Goal: Task Accomplishment & Management: Manage account settings

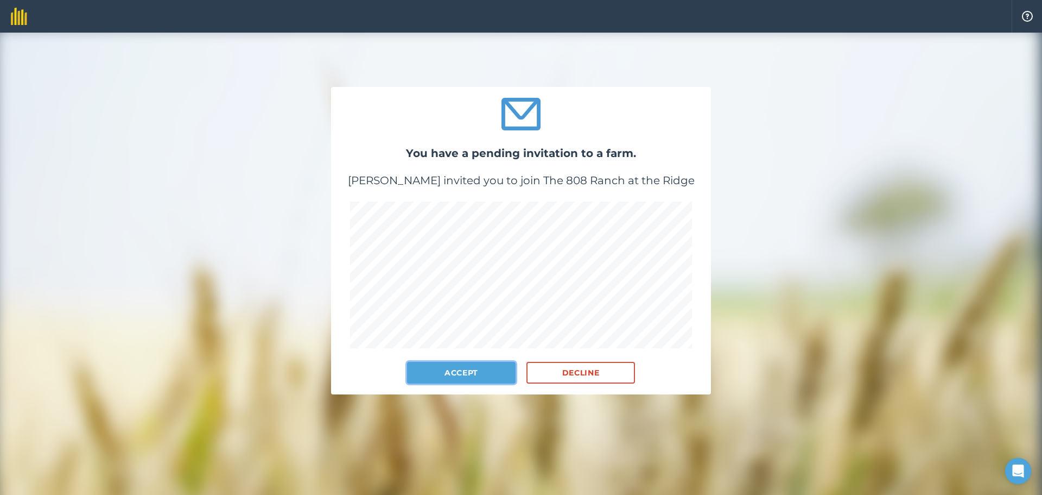
click at [465, 376] on button "Accept" at bounding box center [461, 373] width 109 height 22
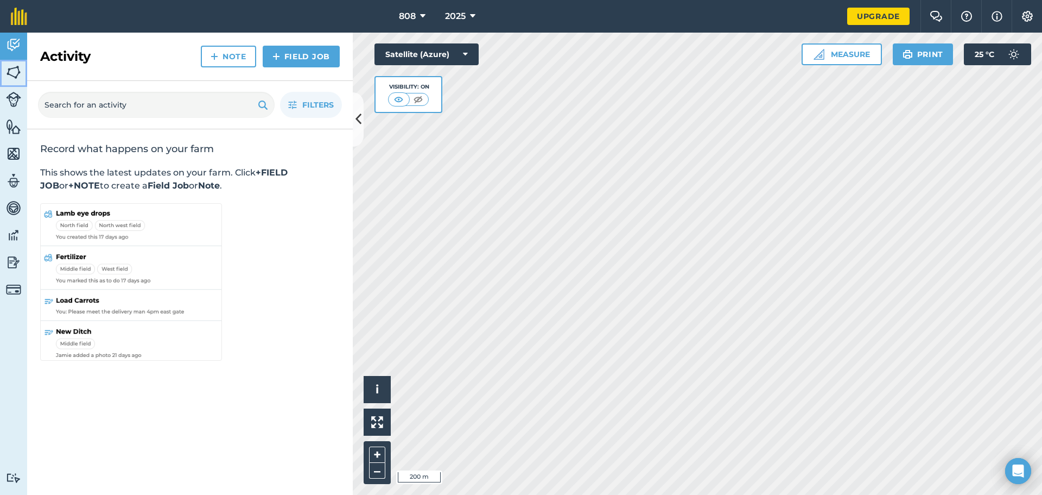
click at [14, 68] on img at bounding box center [13, 72] width 15 height 16
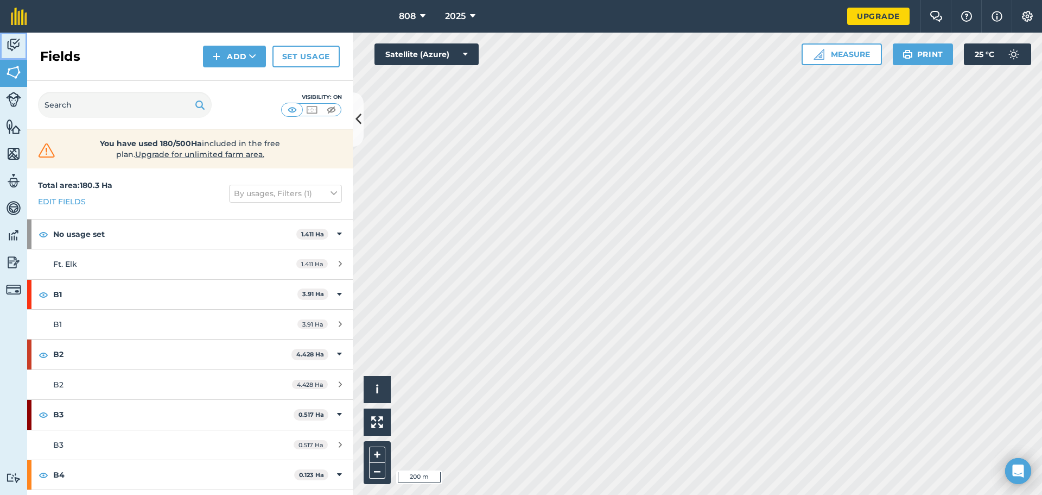
click at [17, 49] on img at bounding box center [13, 45] width 15 height 16
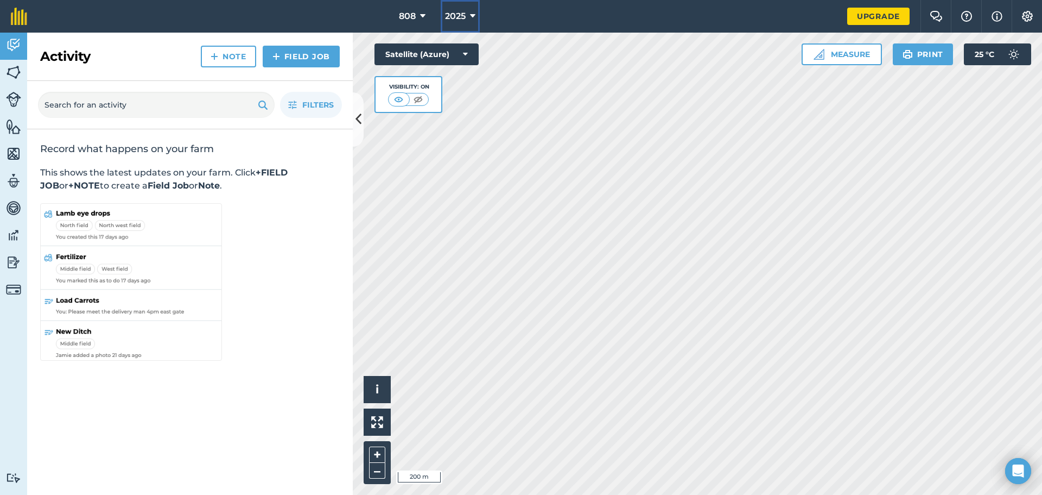
click at [468, 13] on button "2025" at bounding box center [460, 16] width 39 height 33
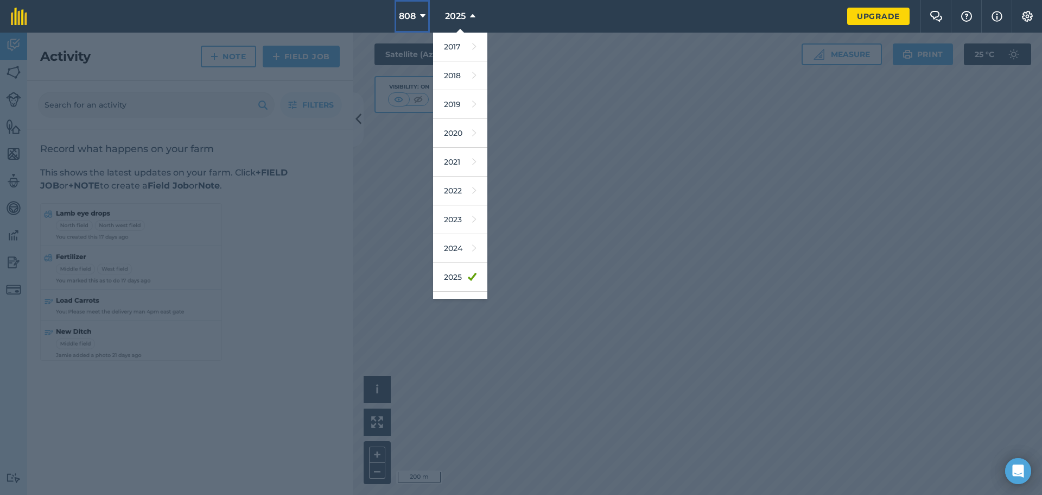
click at [420, 12] on icon at bounding box center [422, 16] width 5 height 13
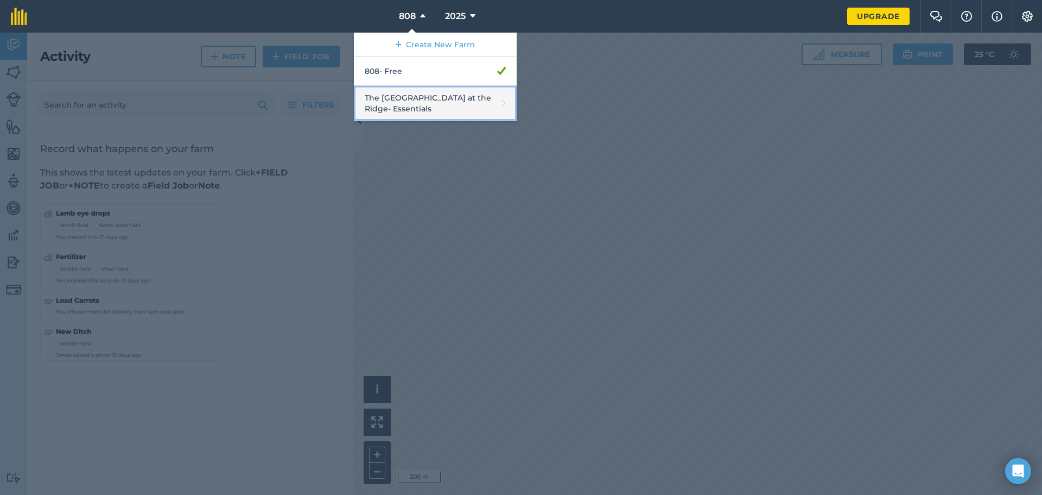
click at [416, 105] on link "The 808 Ranch at the Ridge - Essentials" at bounding box center [435, 103] width 163 height 35
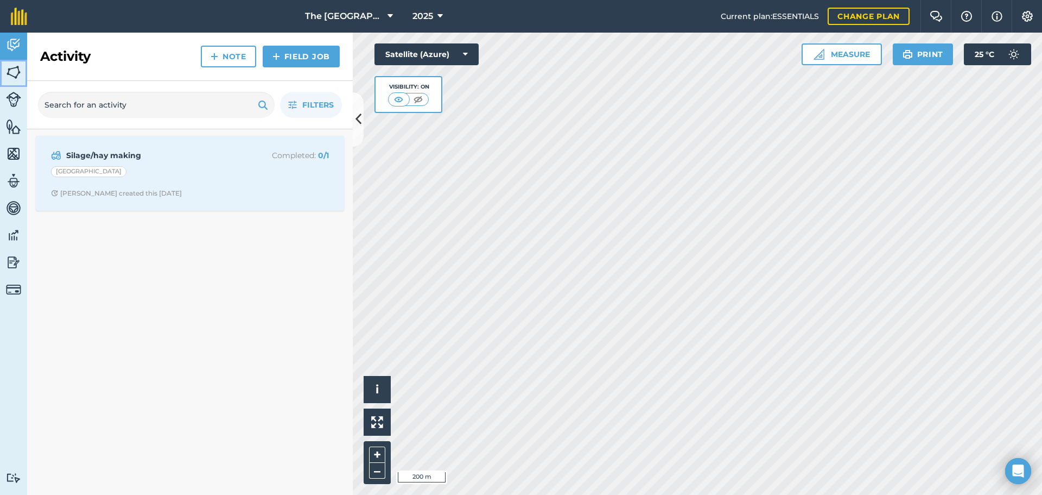
click at [9, 68] on img at bounding box center [13, 72] width 15 height 16
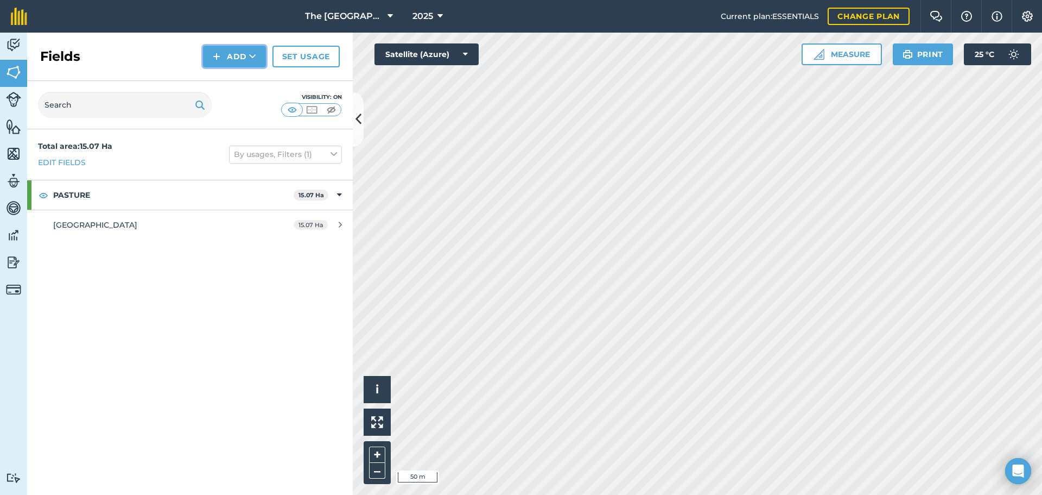
click at [220, 58] on img at bounding box center [217, 56] width 8 height 13
click at [241, 85] on link "Draw" at bounding box center [235, 81] width 60 height 24
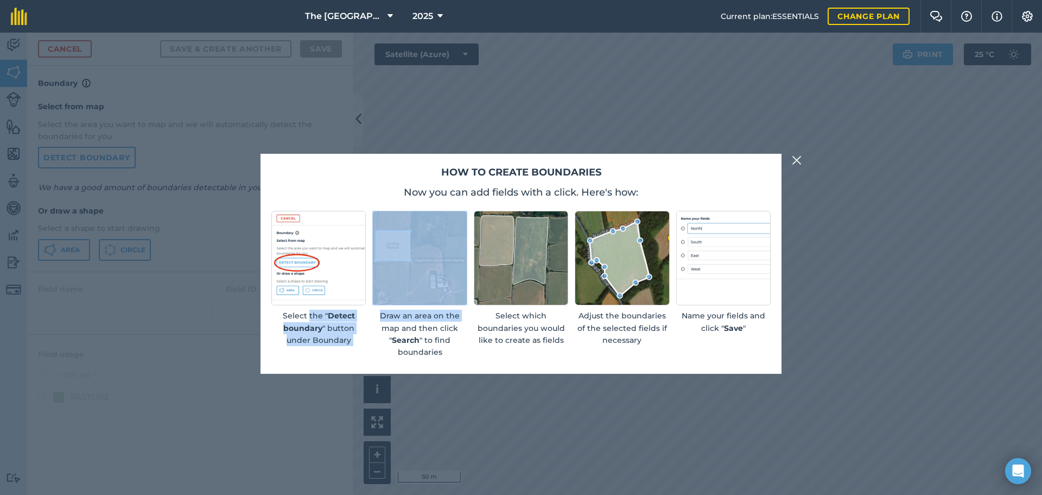
drag, startPoint x: 310, startPoint y: 318, endPoint x: 373, endPoint y: 324, distance: 63.3
click at [373, 324] on div "Select the " Detect boundary " button under Boundary Draw an area on the map an…" at bounding box center [521, 285] width 500 height 148
click at [373, 324] on p "Draw an area on the map and then click " Search " to find boundaries" at bounding box center [419, 333] width 94 height 49
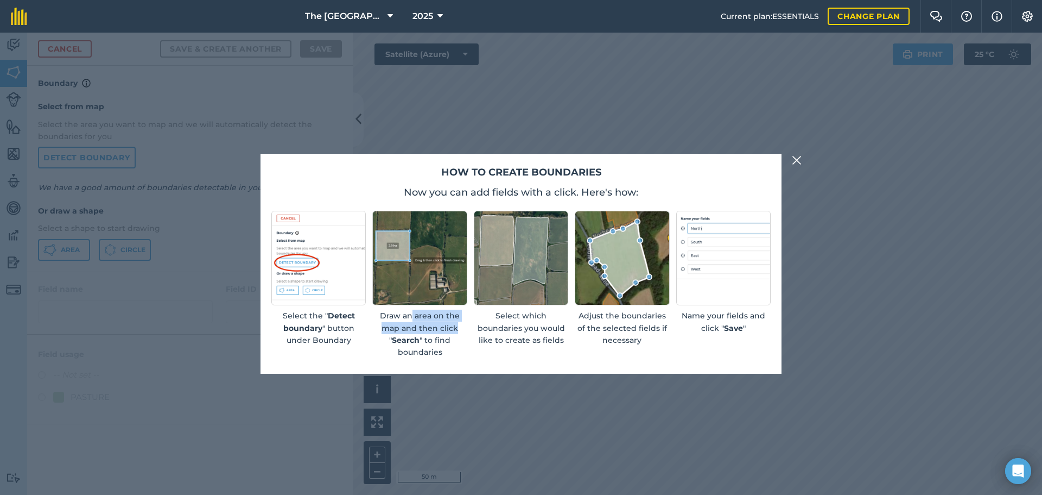
drag, startPoint x: 411, startPoint y: 318, endPoint x: 462, endPoint y: 334, distance: 52.9
click at [462, 333] on p "Draw an area on the map and then click " Search " to find boundaries" at bounding box center [419, 333] width 94 height 49
click at [462, 334] on p "Draw an area on the map and then click " Search " to find boundaries" at bounding box center [419, 333] width 94 height 49
drag, startPoint x: 519, startPoint y: 342, endPoint x: 556, endPoint y: 344, distance: 37.5
click at [553, 344] on p "Select which boundaries you would like to create as fields" at bounding box center [521, 327] width 94 height 36
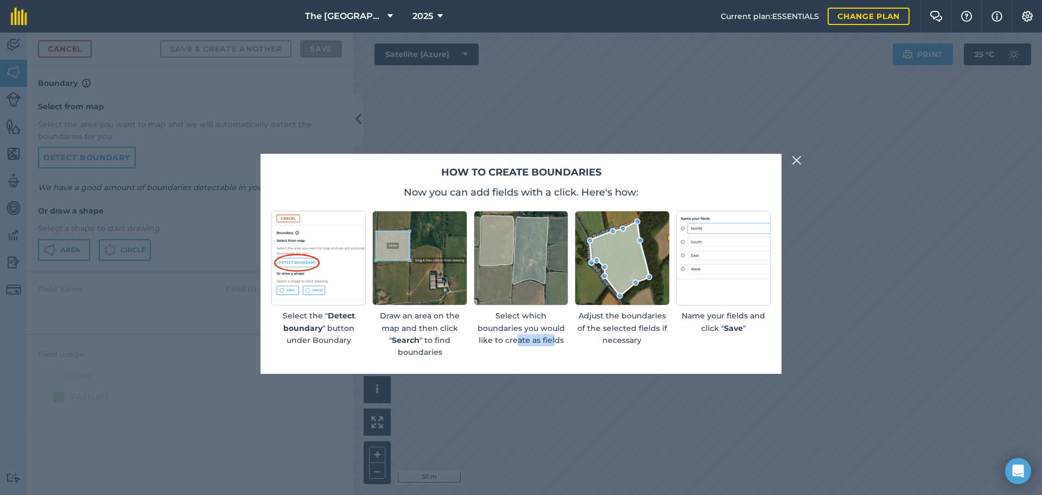
click at [556, 344] on p "Select which boundaries you would like to create as fields" at bounding box center [521, 327] width 94 height 36
click at [794, 161] on img at bounding box center [797, 160] width 10 height 13
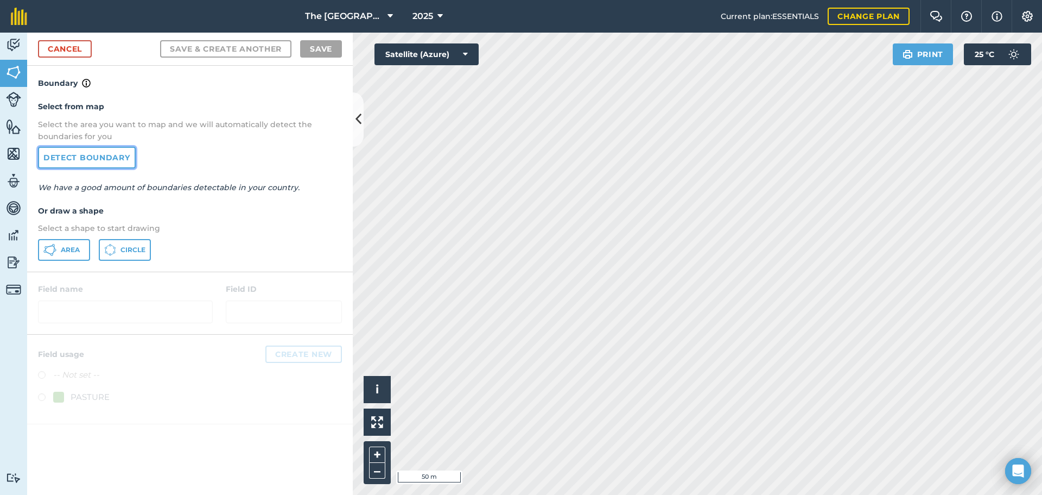
click at [109, 153] on link "Detect boundary" at bounding box center [87, 158] width 98 height 22
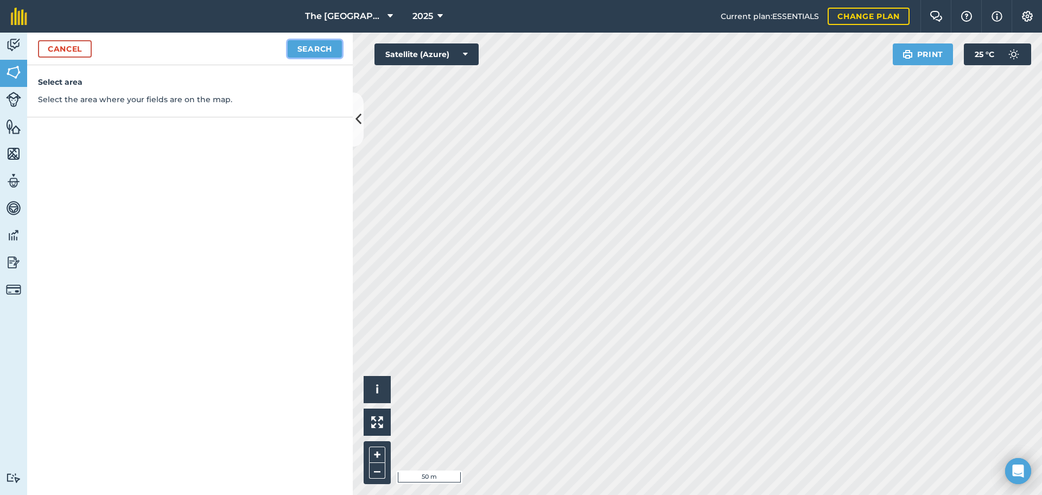
click at [320, 48] on button "Search" at bounding box center [315, 48] width 54 height 17
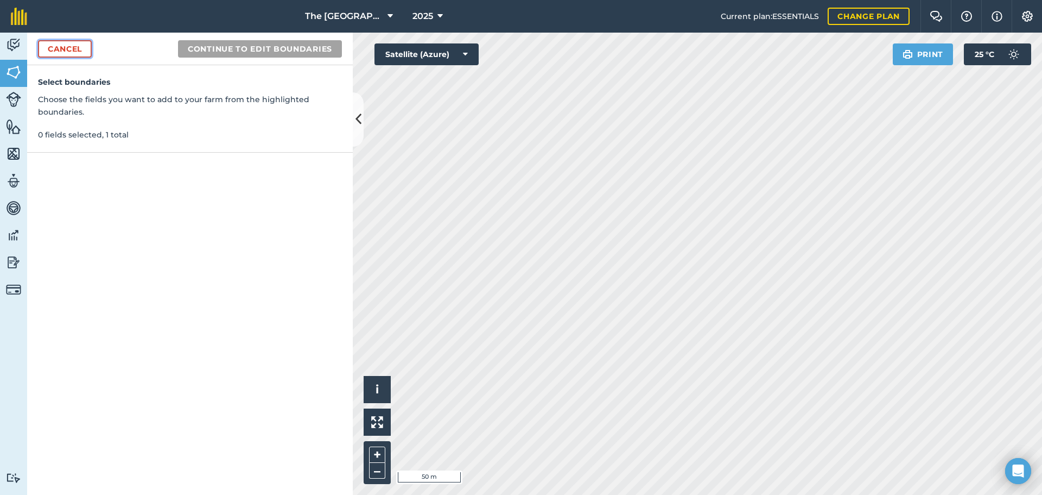
click at [58, 48] on link "Cancel" at bounding box center [65, 48] width 54 height 17
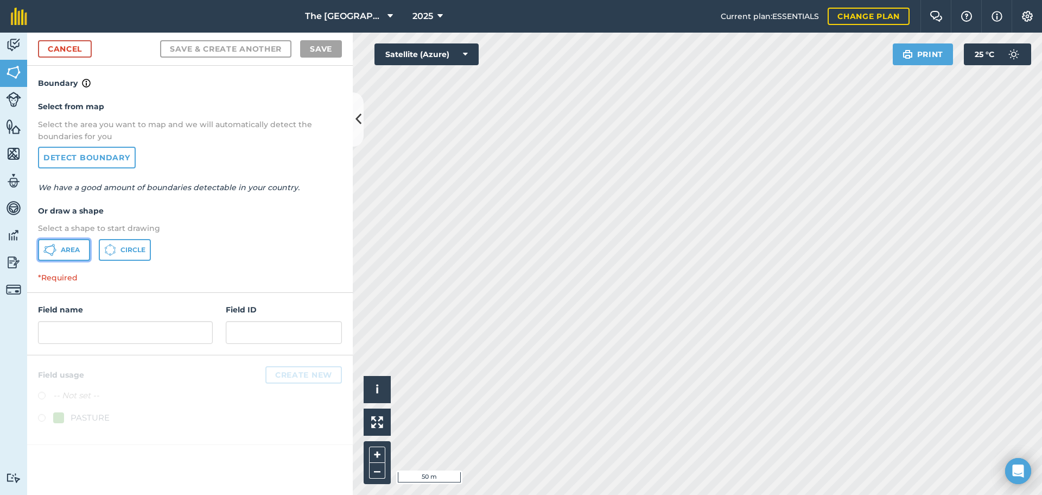
click at [62, 250] on span "Area" at bounding box center [70, 249] width 19 height 9
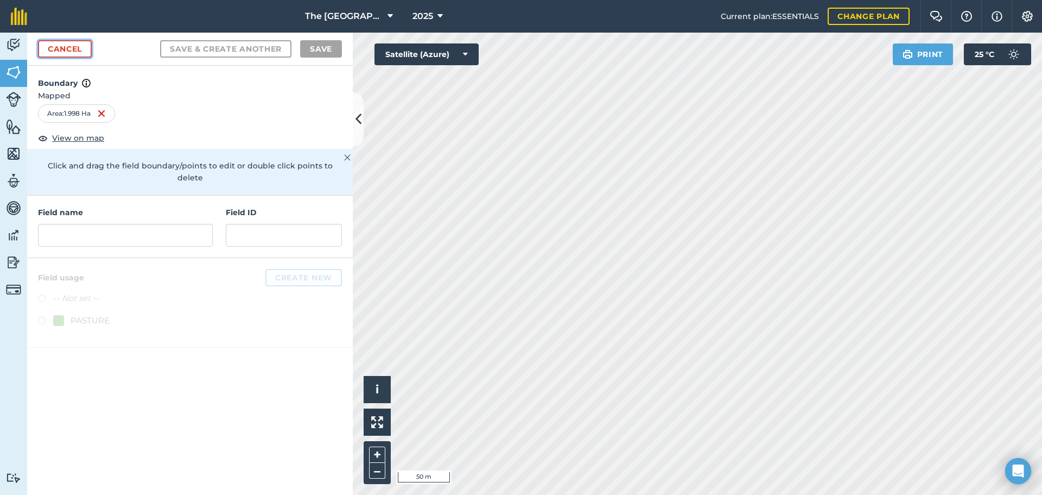
click at [66, 52] on link "Cancel" at bounding box center [65, 48] width 54 height 17
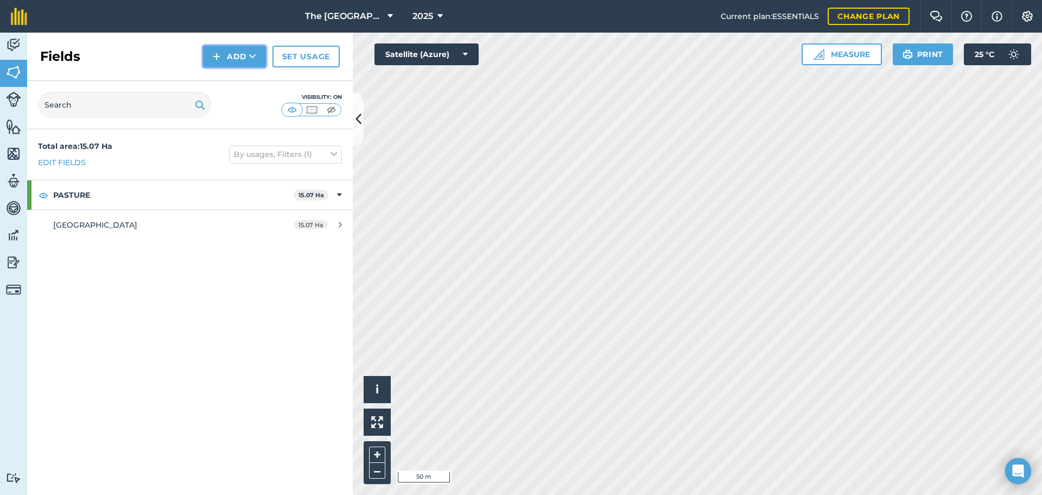
click at [242, 58] on button "Add" at bounding box center [234, 57] width 63 height 22
click at [236, 79] on link "Draw" at bounding box center [235, 81] width 60 height 24
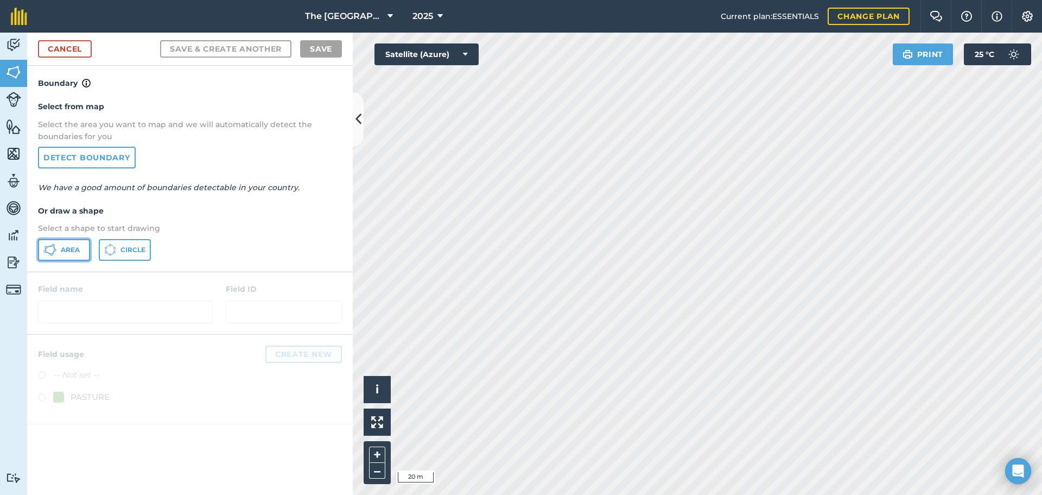
click at [52, 244] on icon at bounding box center [49, 249] width 13 height 13
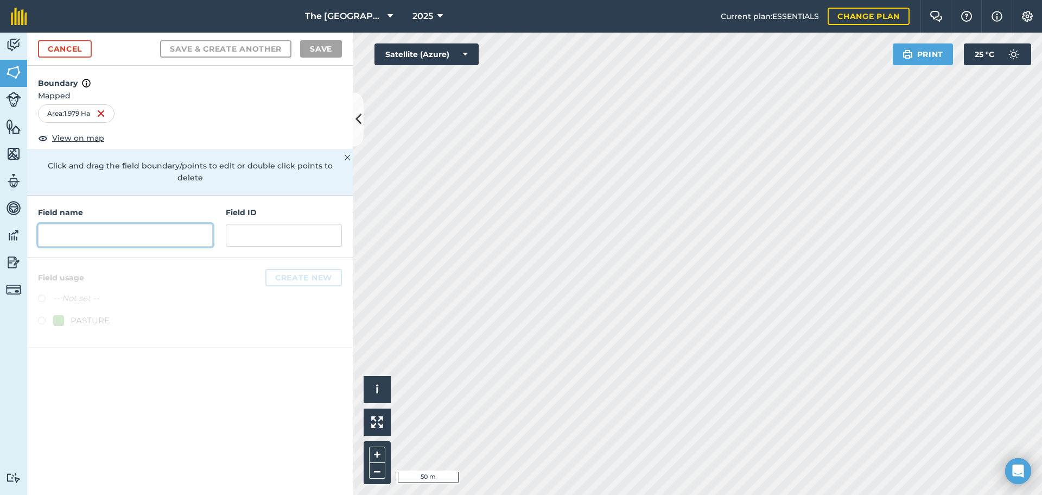
click at [150, 225] on input "text" at bounding box center [125, 235] width 175 height 23
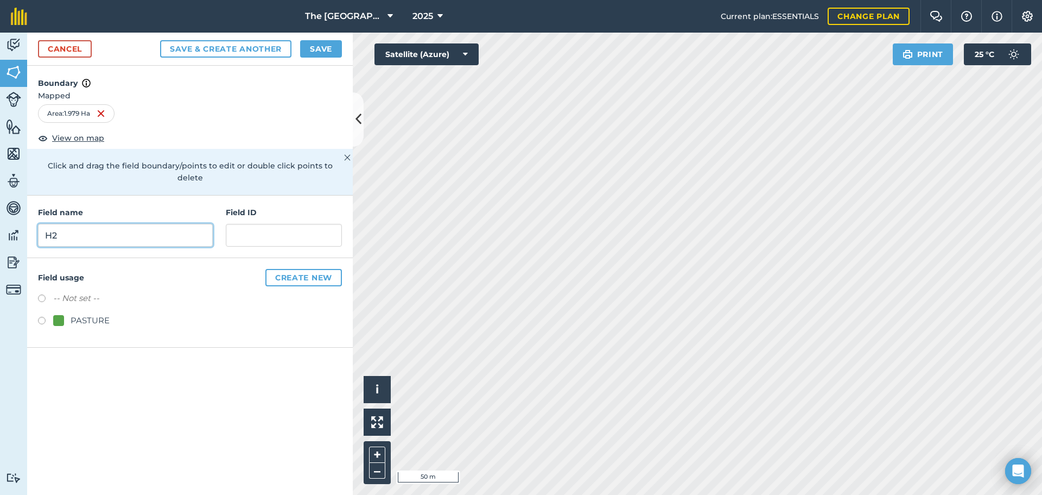
type input "H2"
type input "h"
type input "H2"
click at [39, 317] on label at bounding box center [45, 322] width 15 height 11
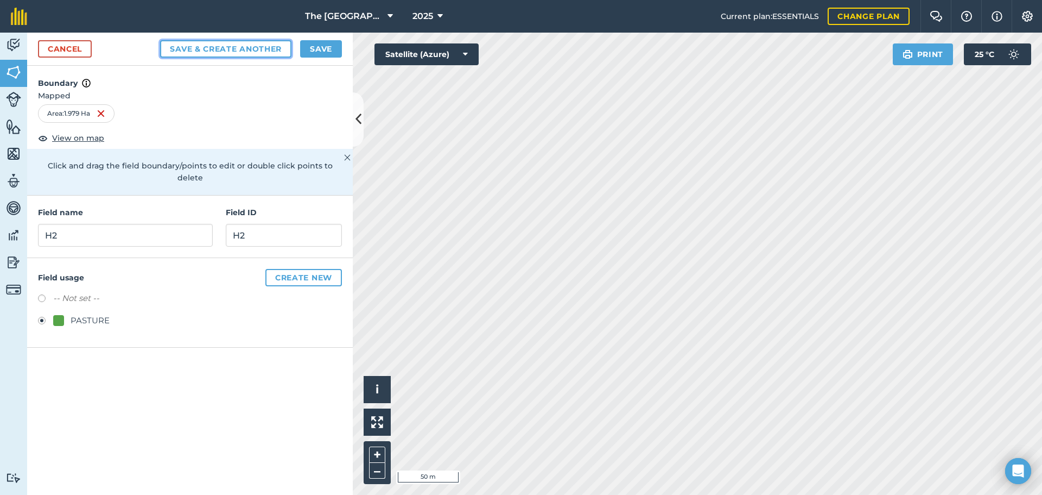
click at [226, 50] on button "Save & Create Another" at bounding box center [225, 48] width 131 height 17
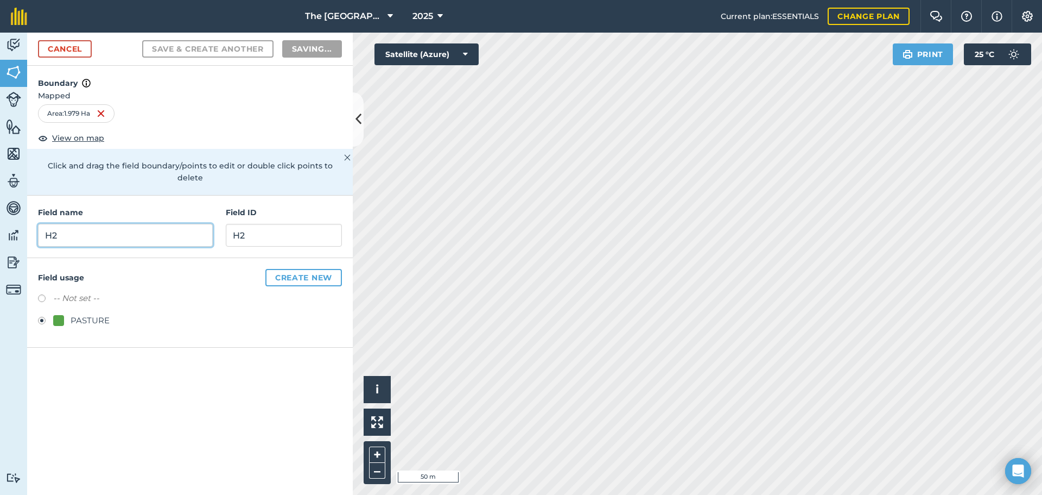
radio input "false"
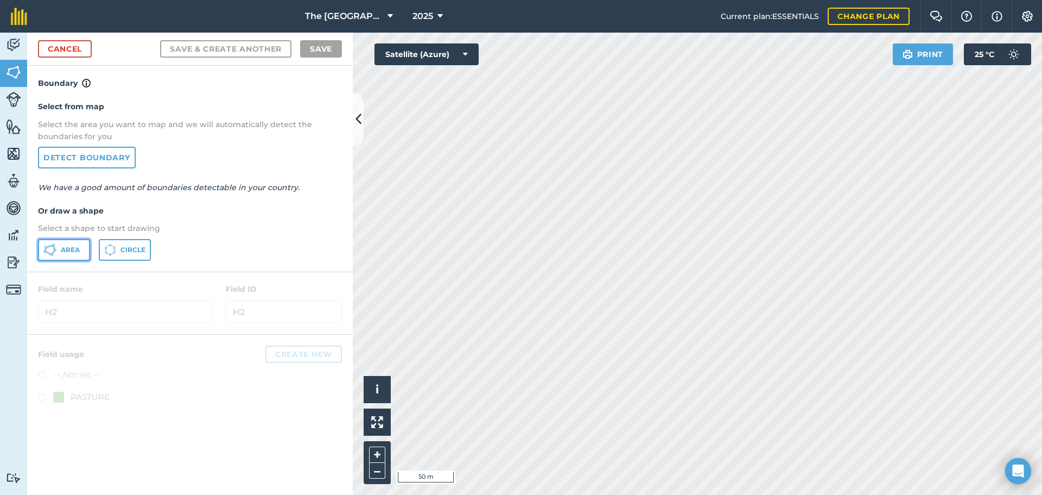
click at [80, 257] on button "Area" at bounding box center [64, 250] width 52 height 22
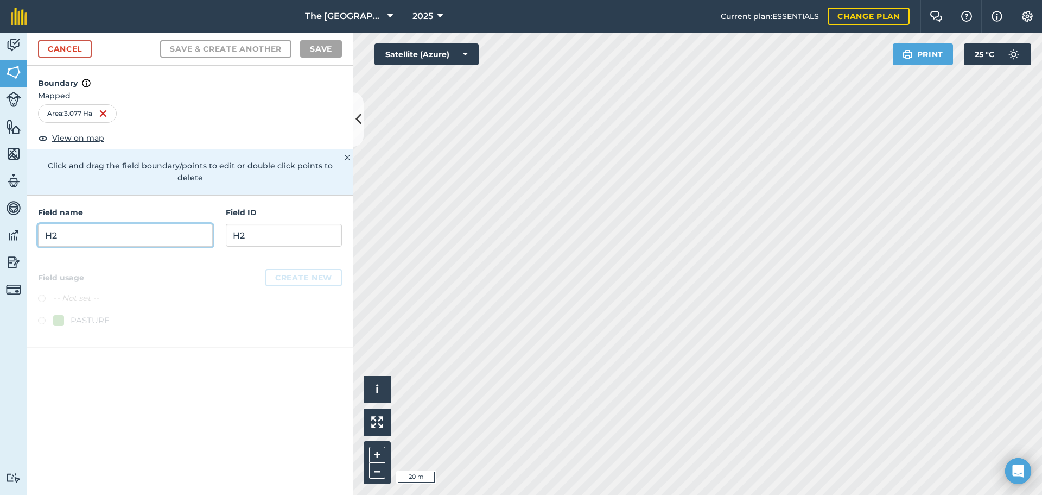
click at [72, 224] on input "H2" at bounding box center [125, 235] width 175 height 23
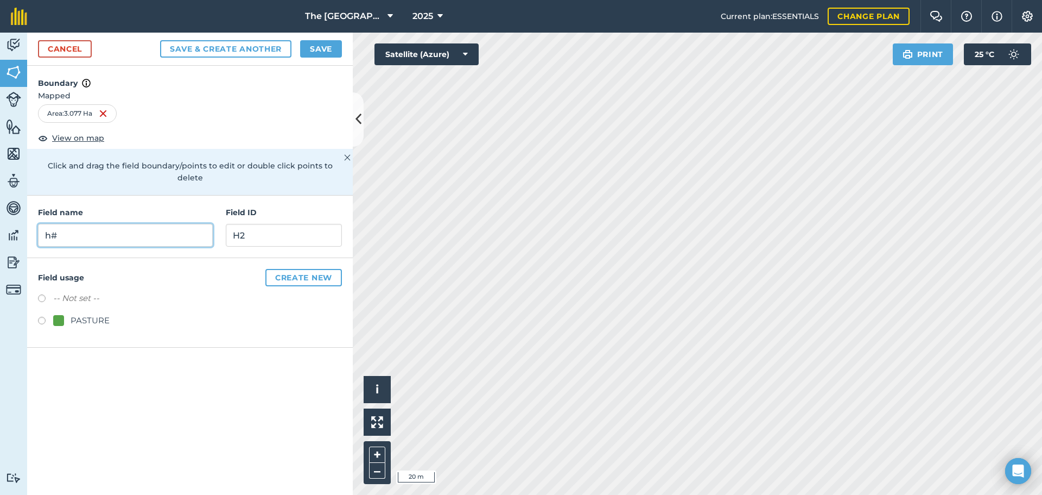
type input "h#"
type input "H3"
click at [39, 317] on label at bounding box center [45, 322] width 15 height 11
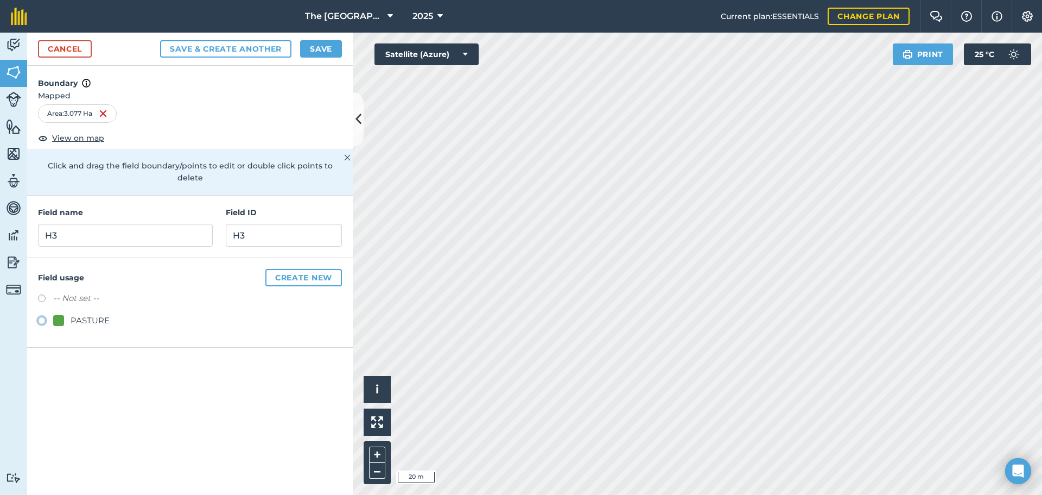
radio input "true"
click at [328, 50] on button "Save" at bounding box center [321, 48] width 42 height 17
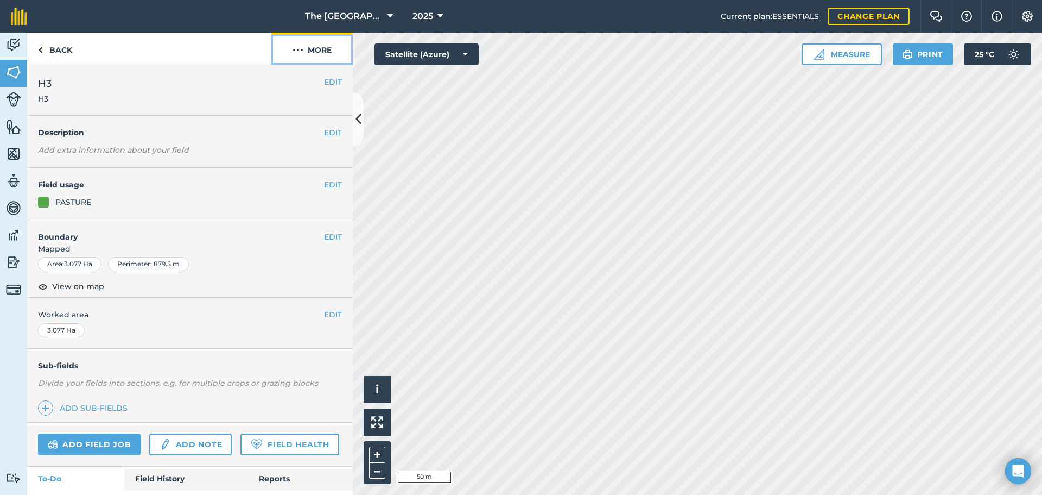
click at [321, 55] on button "More" at bounding box center [311, 49] width 81 height 32
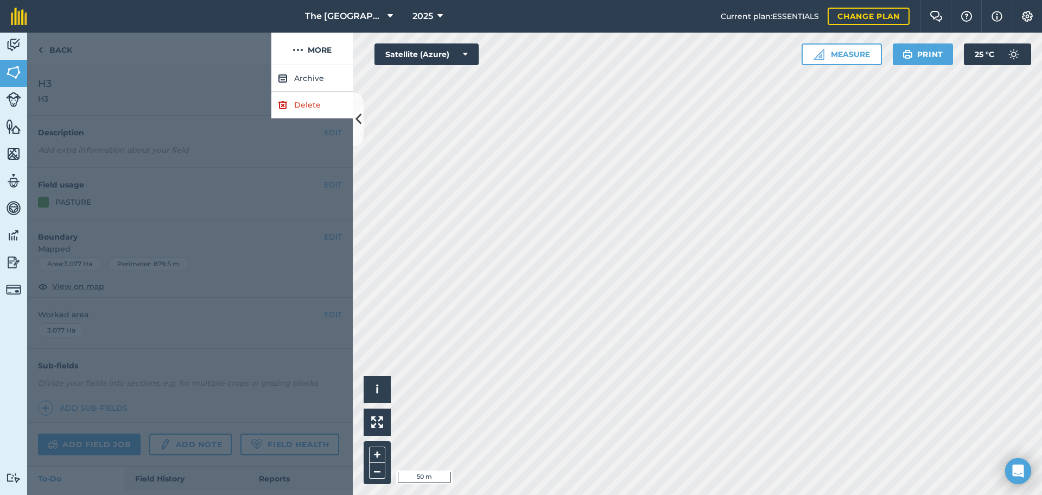
click at [219, 148] on div at bounding box center [190, 279] width 326 height 429
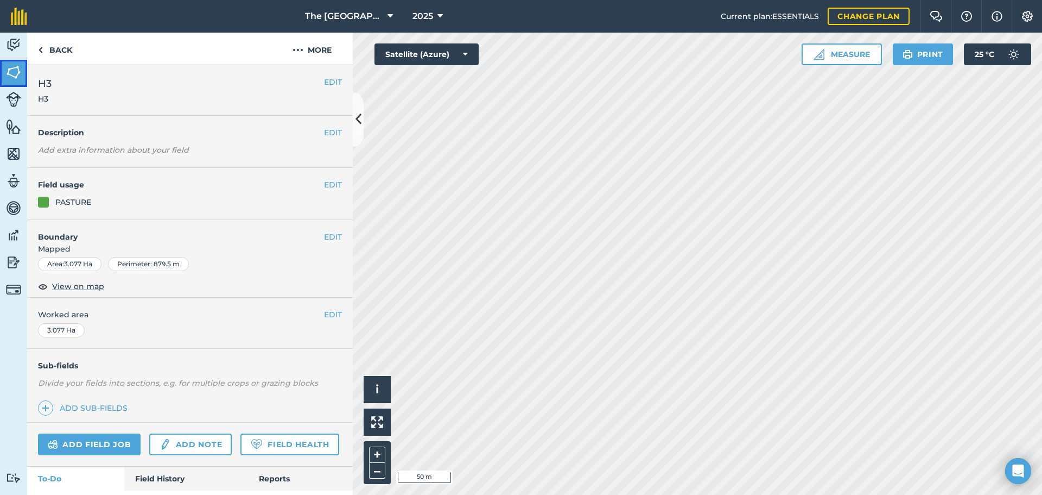
click at [7, 69] on img at bounding box center [13, 72] width 15 height 16
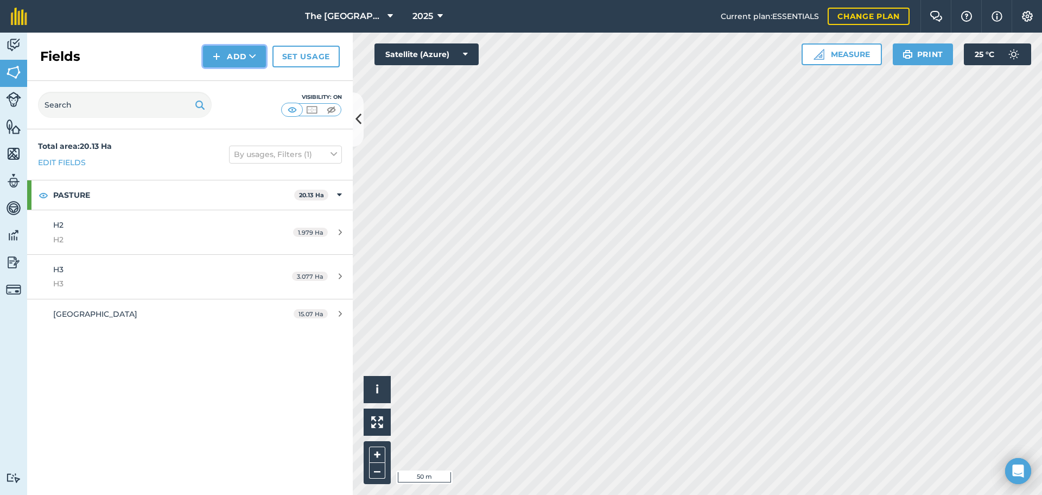
click at [238, 49] on button "Add" at bounding box center [234, 57] width 63 height 22
click at [246, 56] on button "Add" at bounding box center [234, 57] width 63 height 22
click at [246, 81] on link "Draw" at bounding box center [235, 81] width 60 height 24
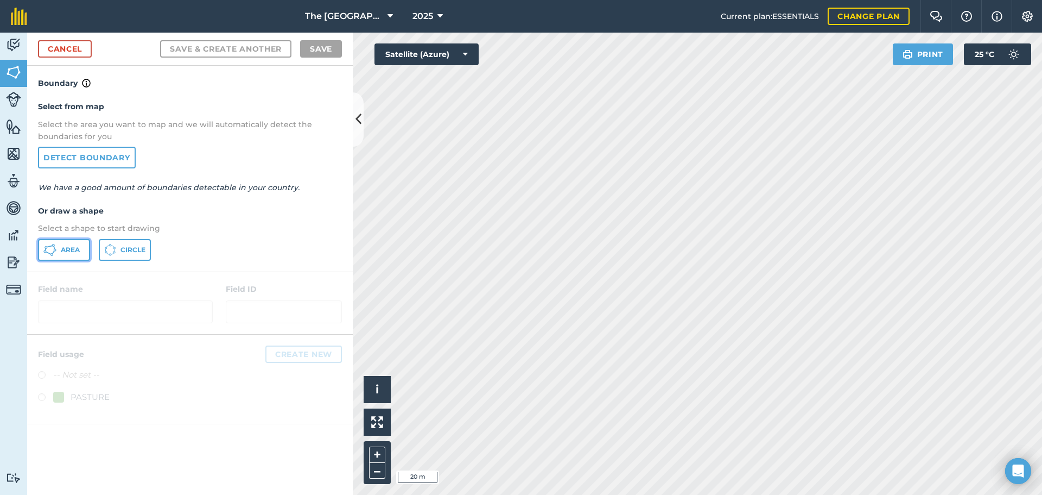
click at [69, 251] on span "Area" at bounding box center [70, 249] width 19 height 9
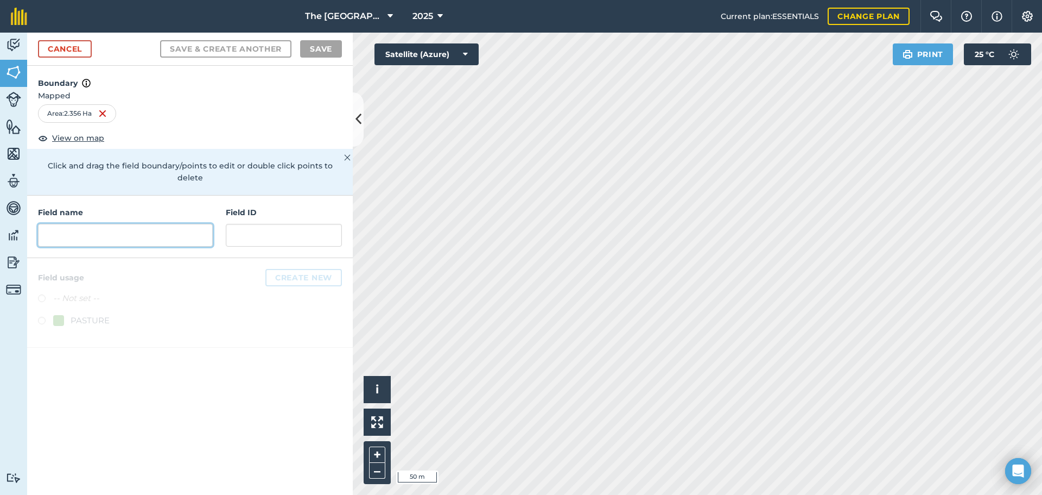
click at [75, 224] on input "text" at bounding box center [125, 235] width 175 height 23
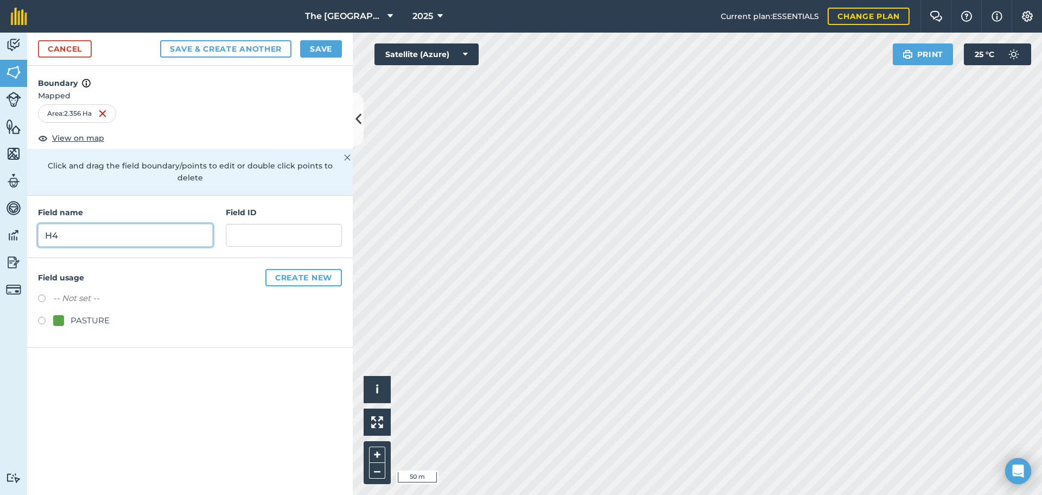
type input "H4"
click at [323, 45] on button "Save" at bounding box center [321, 48] width 42 height 17
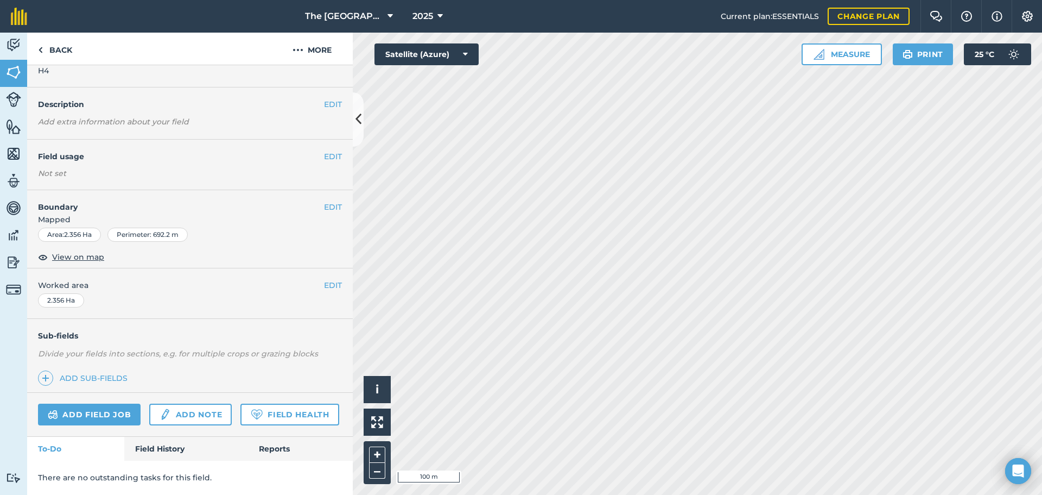
scroll to position [59, 0]
click at [173, 451] on link "Field History" at bounding box center [185, 449] width 123 height 24
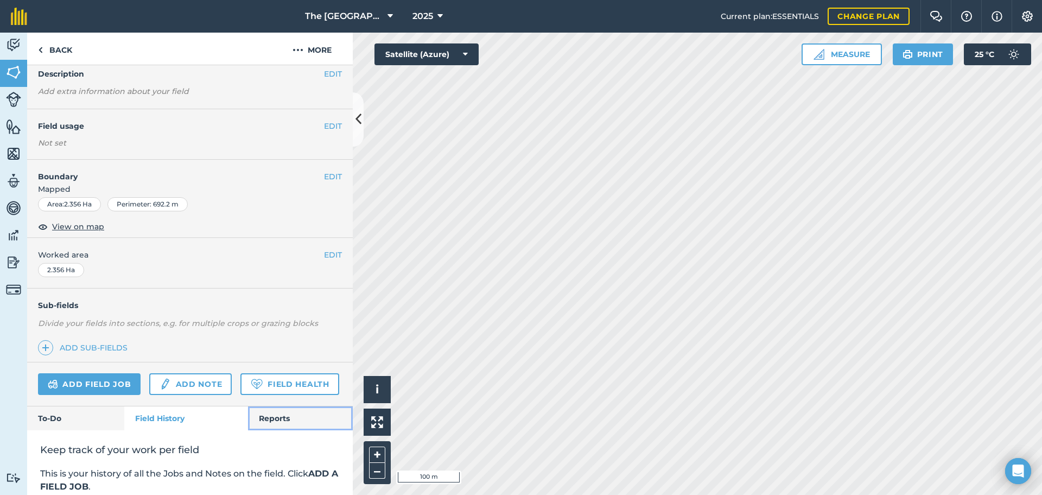
click at [269, 430] on link "Reports" at bounding box center [300, 418] width 105 height 24
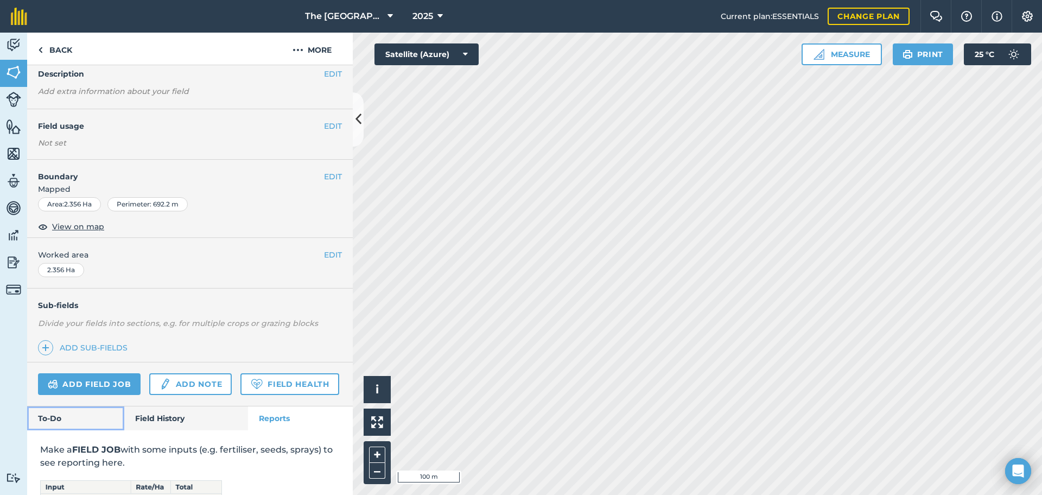
click at [67, 430] on link "To-Do" at bounding box center [75, 418] width 97 height 24
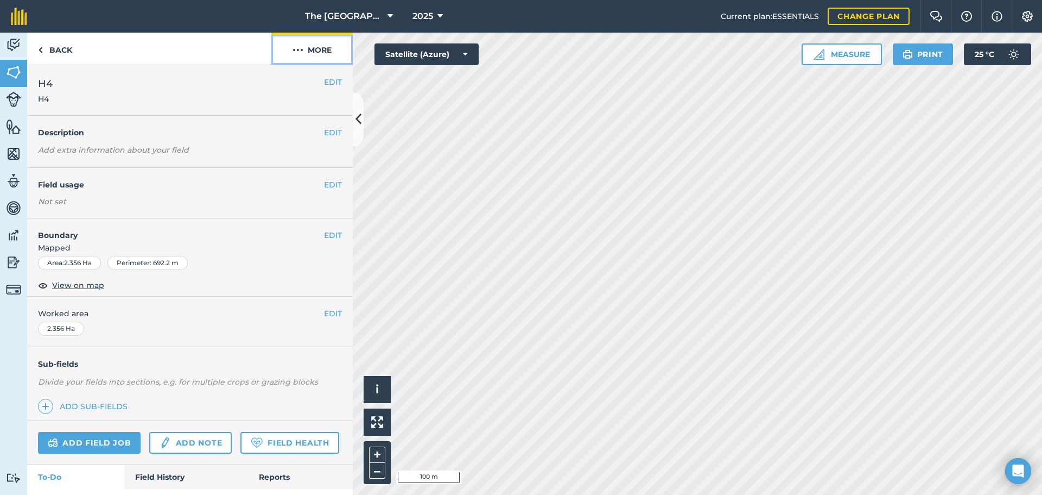
click at [318, 50] on button "More" at bounding box center [311, 49] width 81 height 32
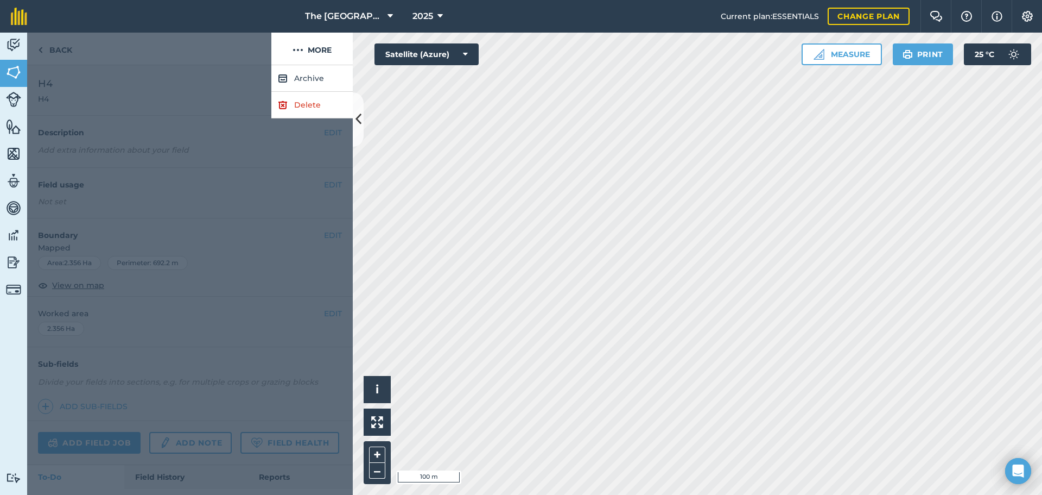
click at [218, 122] on div at bounding box center [190, 279] width 326 height 429
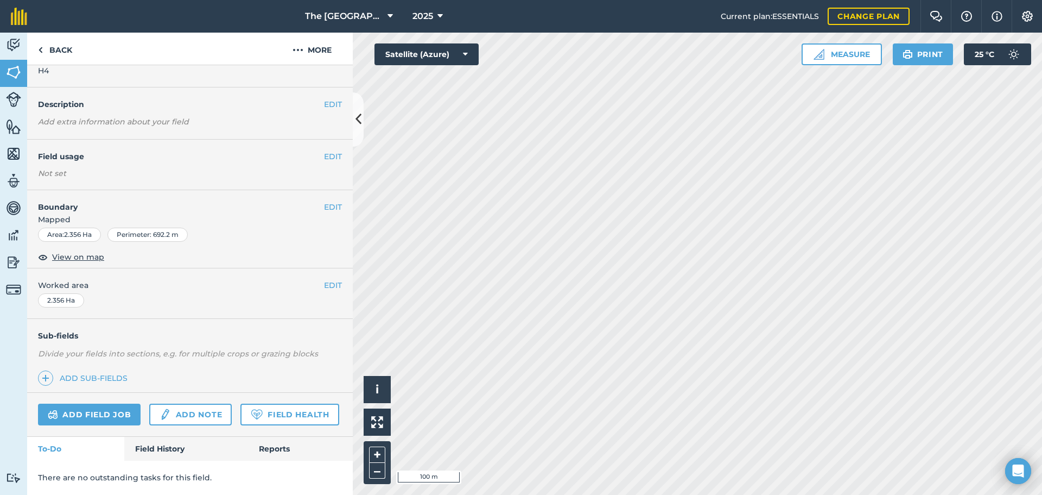
scroll to position [59, 0]
drag, startPoint x: 172, startPoint y: 480, endPoint x: 229, endPoint y: 481, distance: 57.6
click at [229, 481] on p "There are no outstanding tasks for this field." at bounding box center [190, 477] width 304 height 12
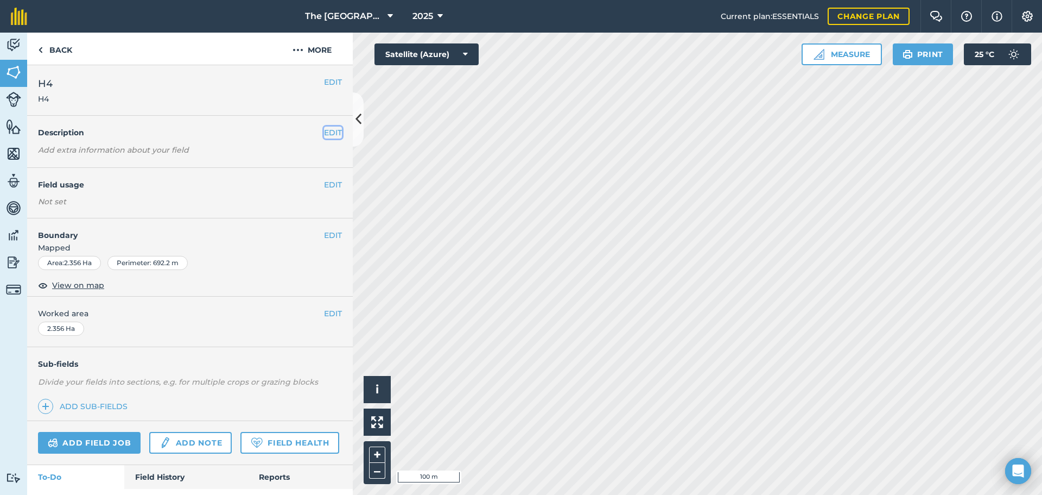
click at [324, 132] on button "EDIT" at bounding box center [333, 133] width 18 height 12
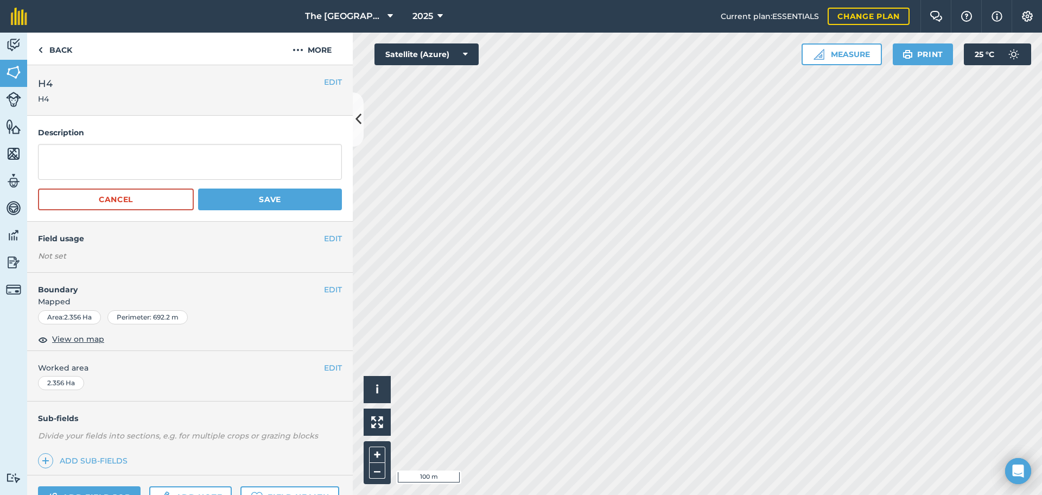
click at [223, 273] on h4 "Boundary" at bounding box center [175, 284] width 297 height 23
click at [324, 369] on button "EDIT" at bounding box center [333, 368] width 18 height 12
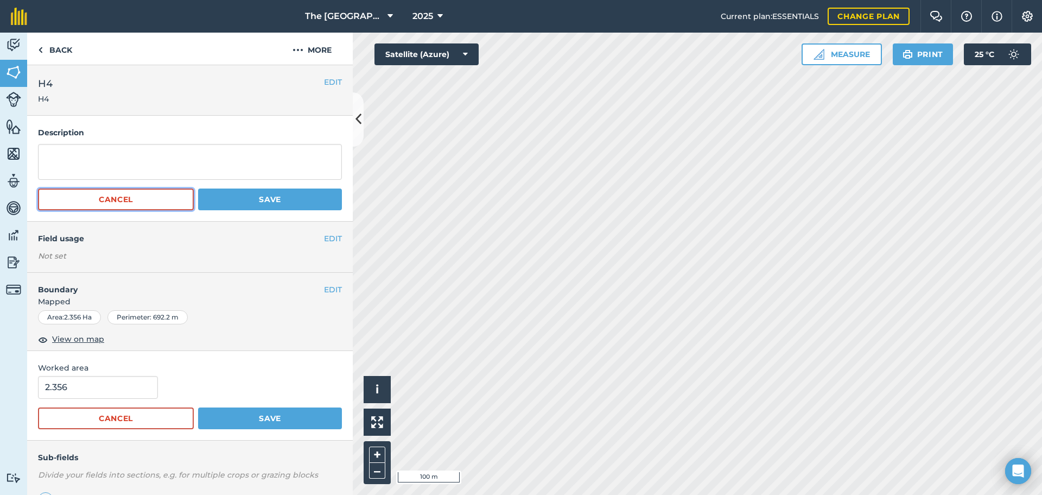
click at [144, 191] on button "Cancel" at bounding box center [116, 199] width 156 height 22
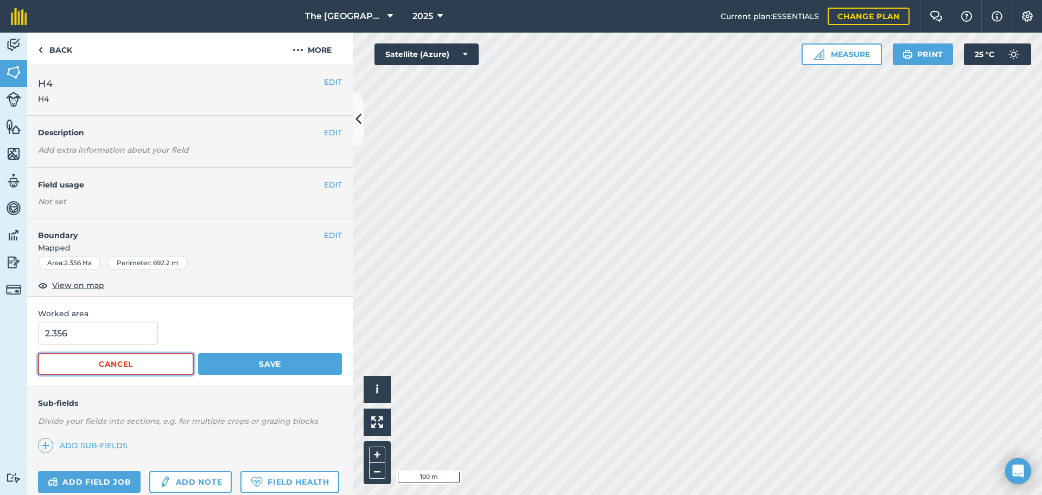
click at [142, 374] on button "Cancel" at bounding box center [116, 364] width 156 height 22
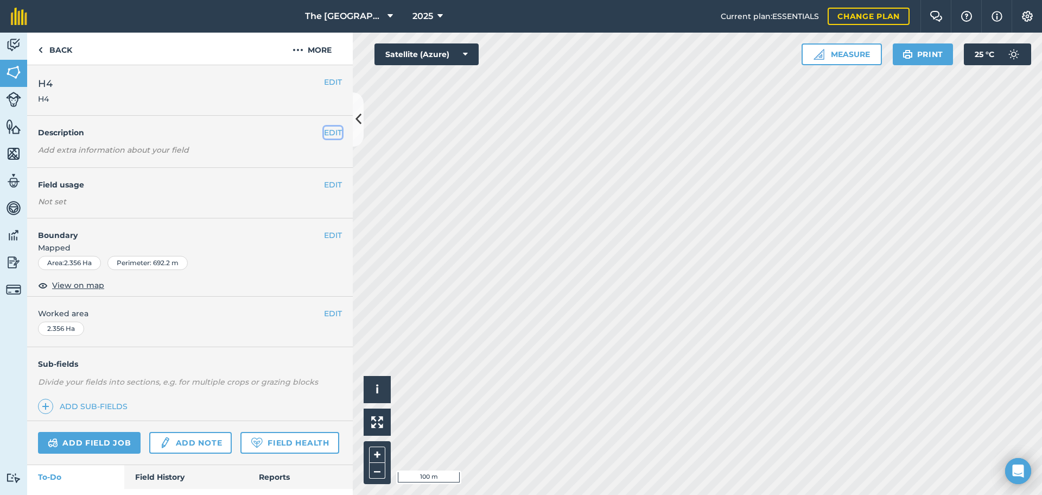
click at [328, 131] on button "EDIT" at bounding box center [333, 133] width 18 height 12
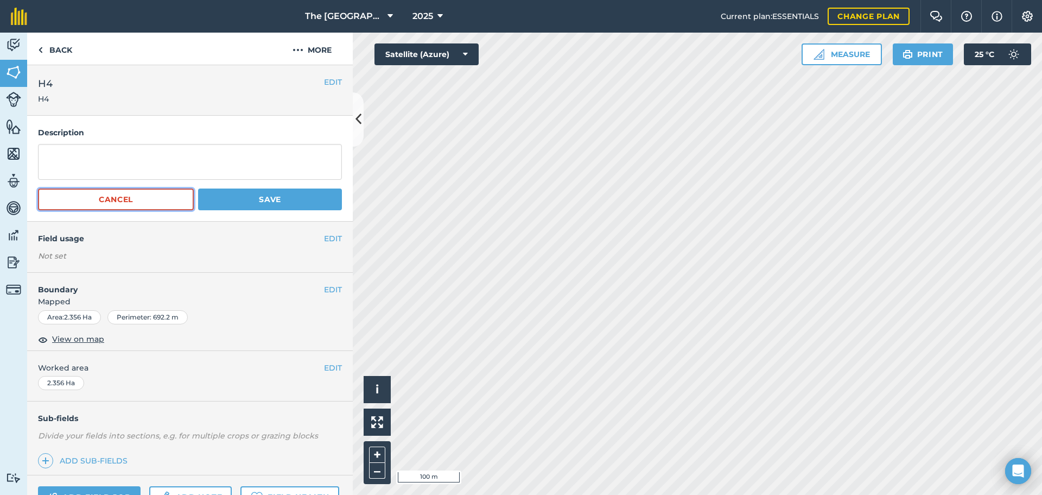
click at [137, 199] on button "Cancel" at bounding box center [116, 199] width 156 height 22
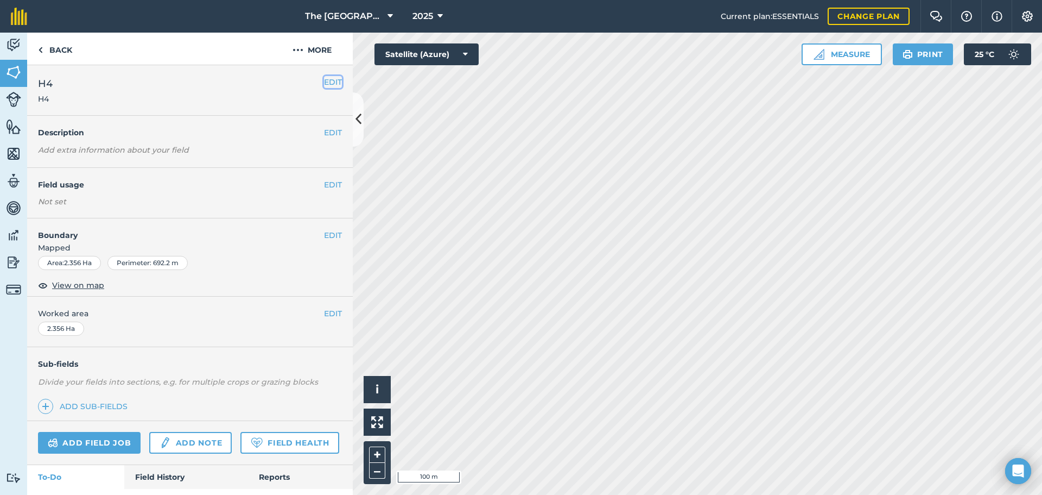
click at [324, 80] on button "EDIT" at bounding box center [333, 82] width 18 height 12
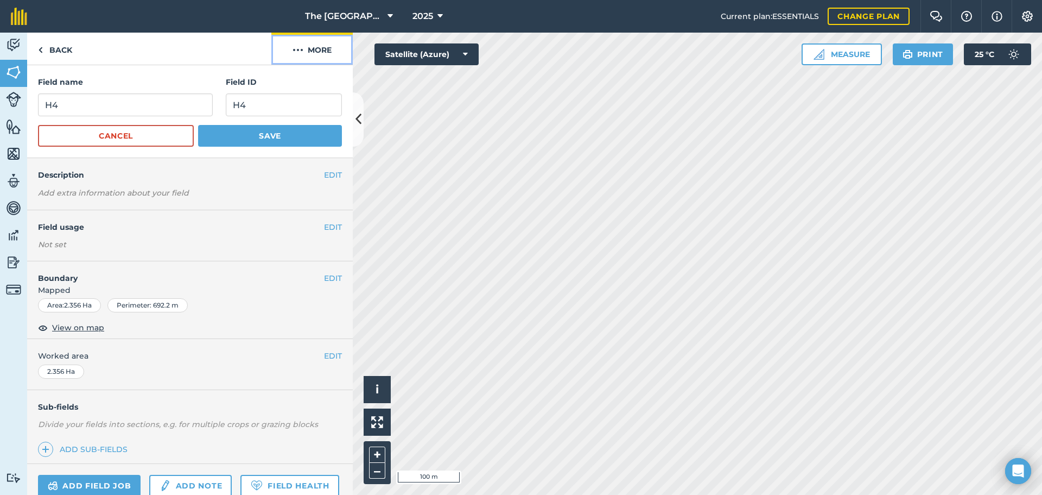
click at [290, 54] on button "More" at bounding box center [311, 49] width 81 height 32
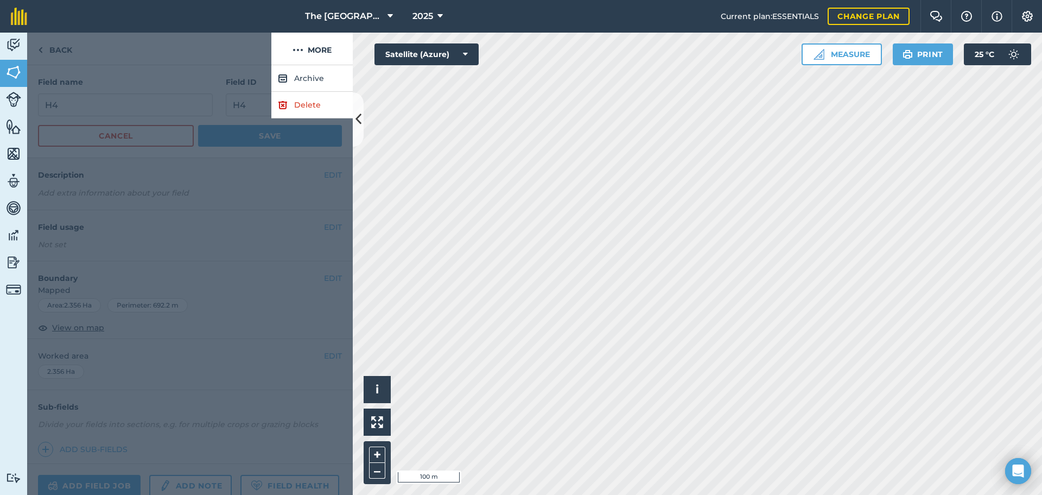
click at [257, 228] on div at bounding box center [190, 279] width 326 height 429
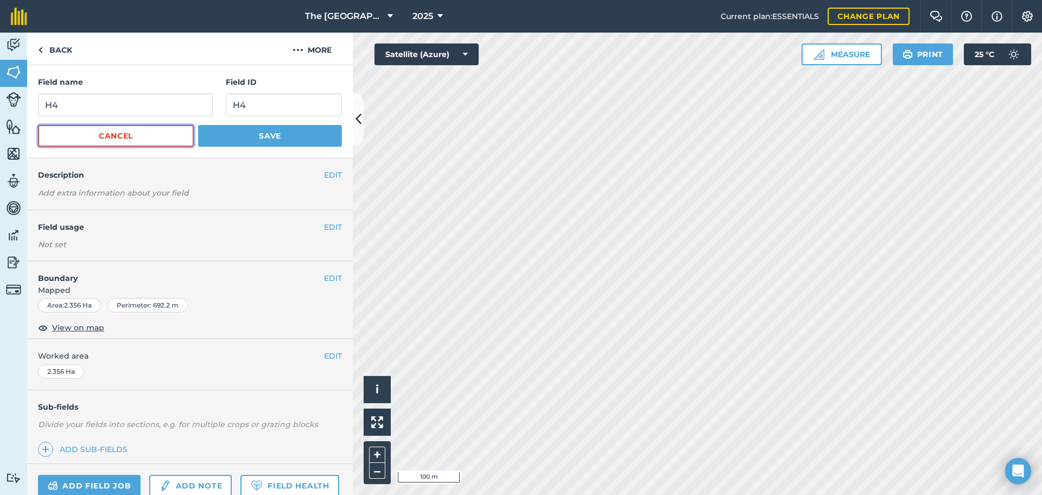
click at [159, 141] on button "Cancel" at bounding box center [116, 136] width 156 height 22
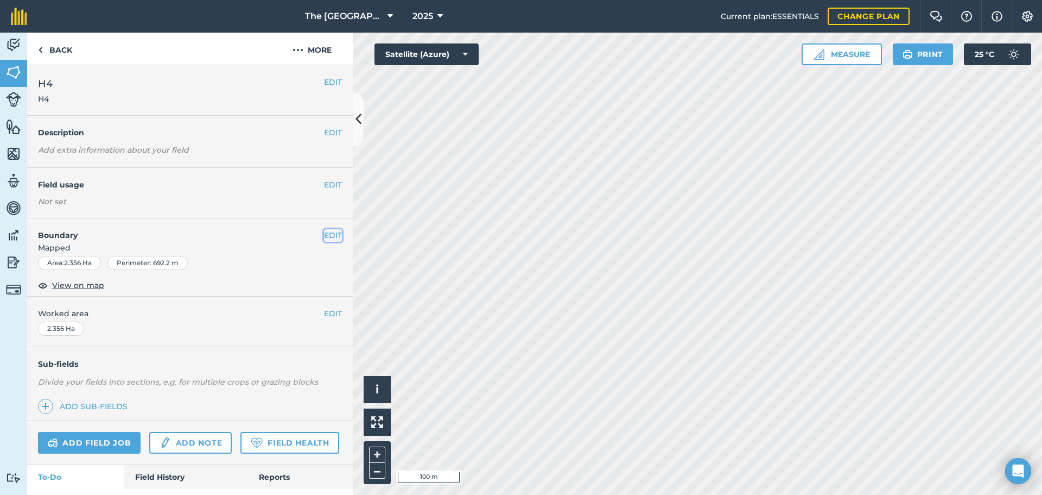
click at [328, 235] on button "EDIT" at bounding box center [333, 235] width 18 height 12
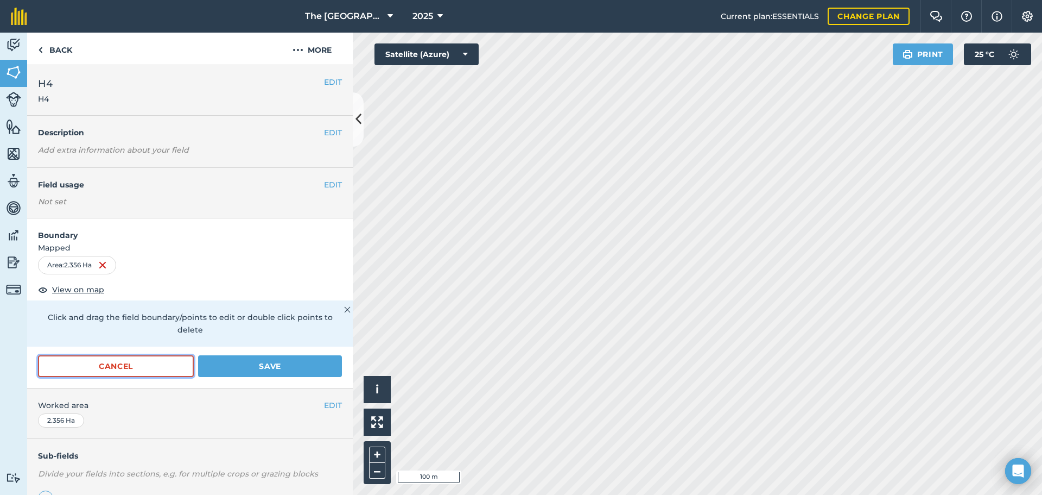
click at [117, 367] on button "Cancel" at bounding box center [116, 366] width 156 height 22
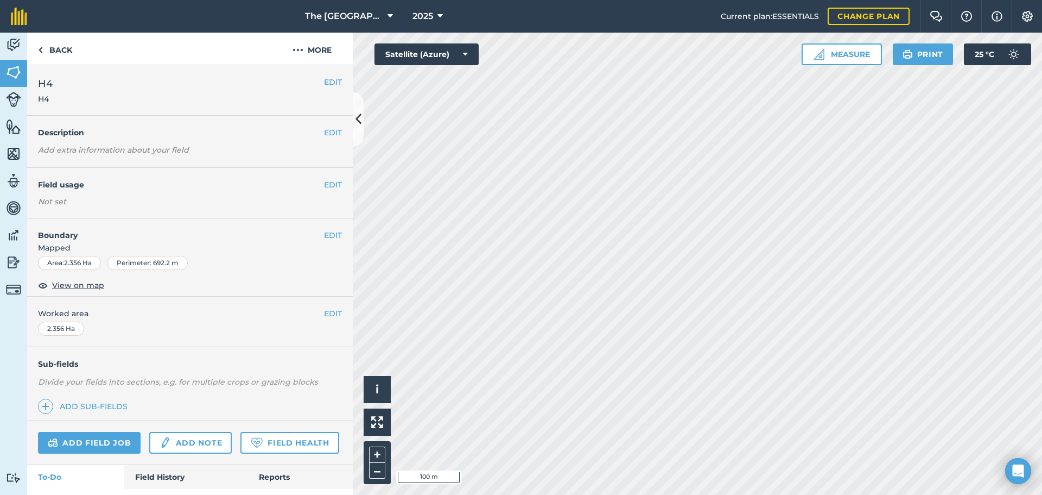
scroll to position [59, 0]
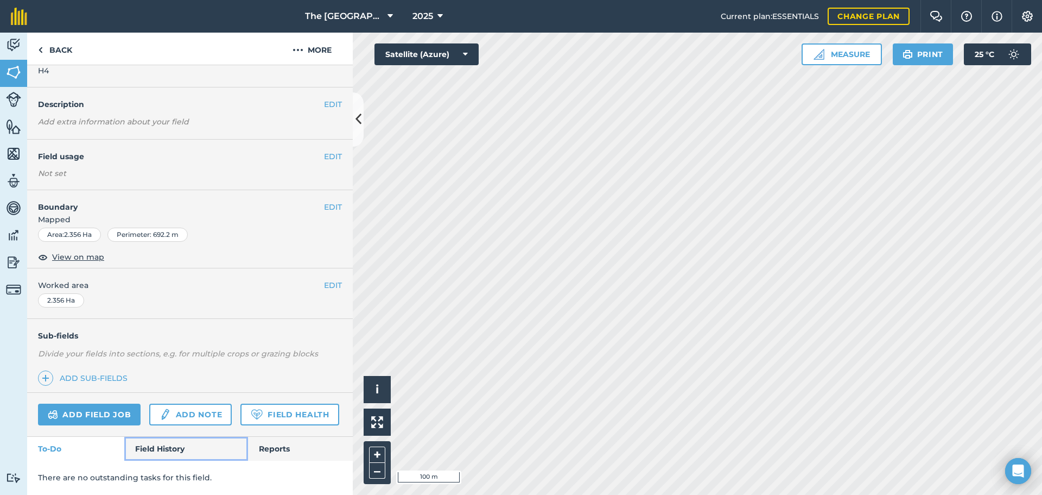
click at [173, 444] on link "Field History" at bounding box center [185, 449] width 123 height 24
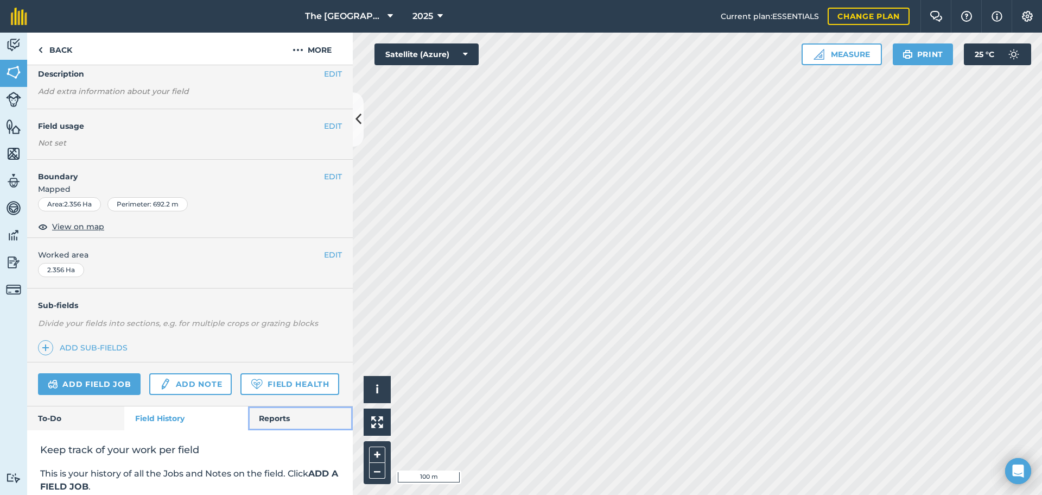
click at [300, 430] on link "Reports" at bounding box center [300, 418] width 105 height 24
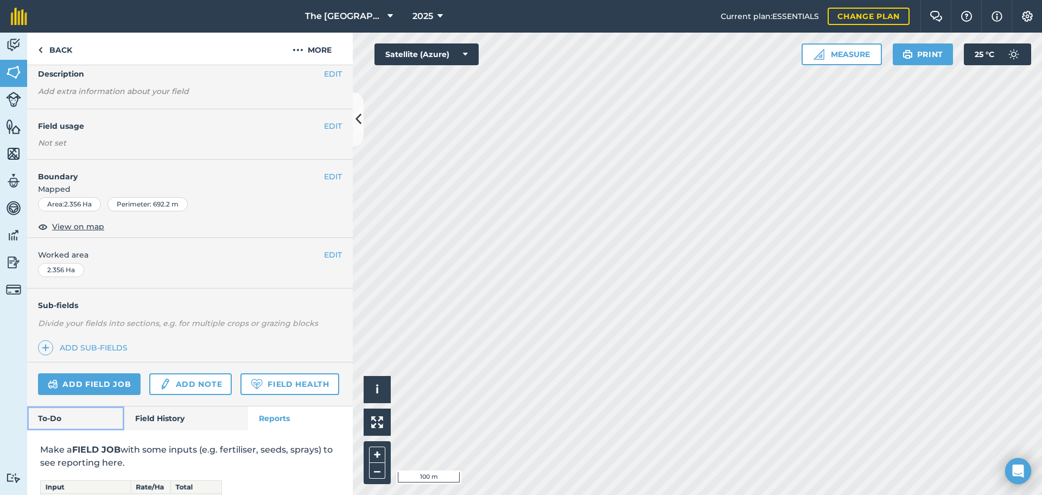
click at [34, 430] on link "To-Do" at bounding box center [75, 418] width 97 height 24
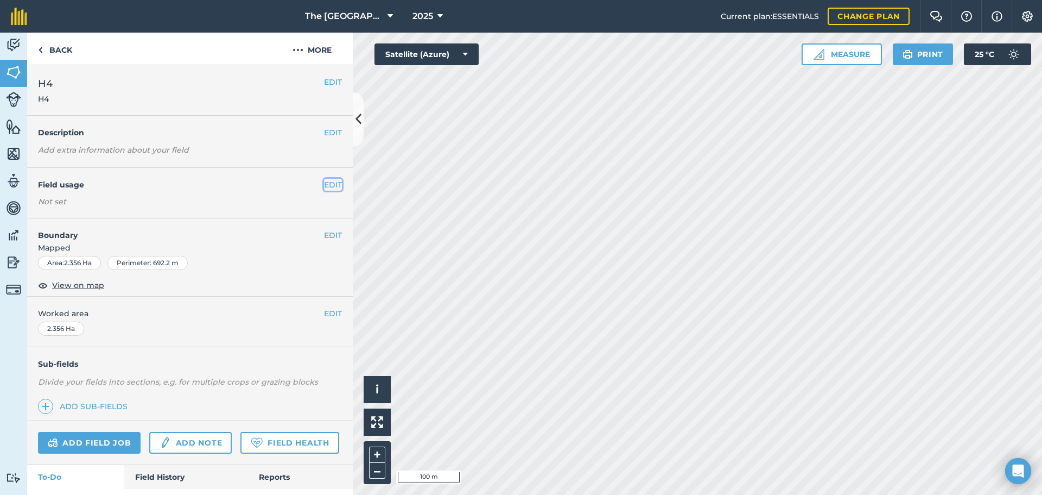
click at [325, 185] on button "EDIT" at bounding box center [333, 185] width 18 height 12
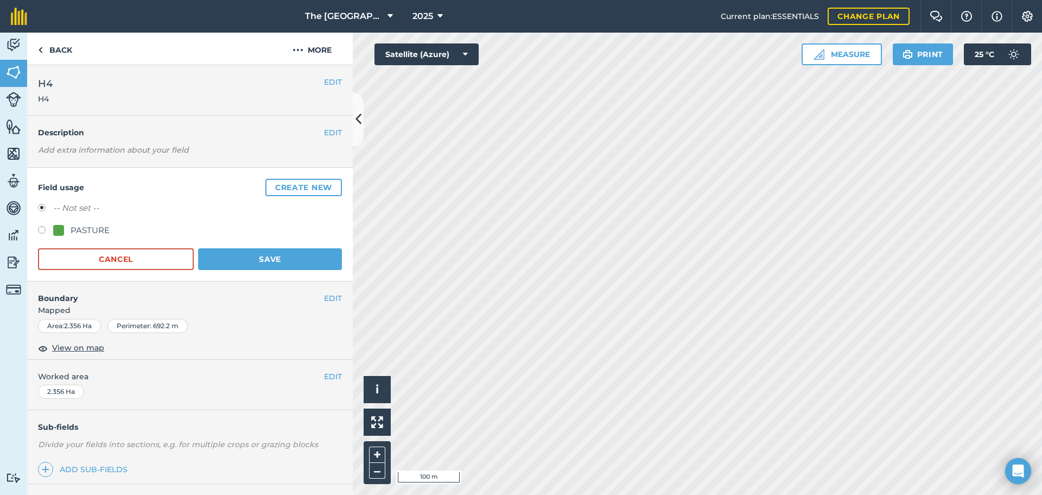
click at [78, 228] on div "PASTURE" at bounding box center [90, 230] width 39 height 13
radio input "true"
radio input "false"
click at [262, 261] on button "Save" at bounding box center [270, 259] width 144 height 22
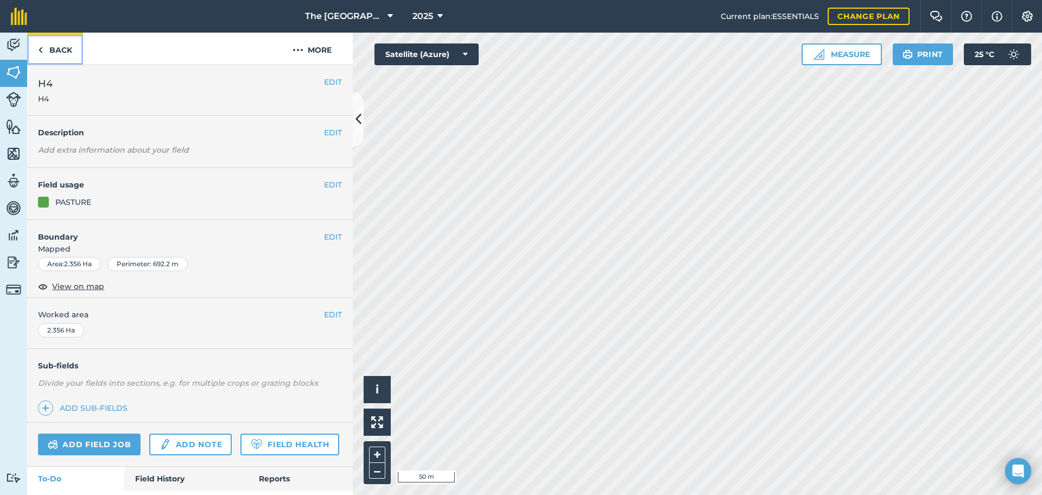
click at [56, 53] on link "Back" at bounding box center [55, 49] width 56 height 32
click at [30, 51] on link "Back" at bounding box center [55, 49] width 56 height 32
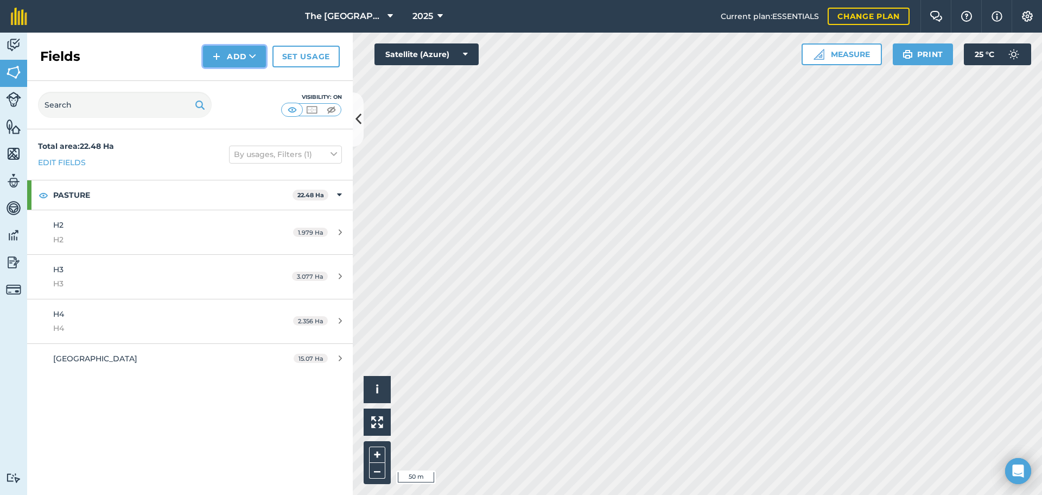
click at [222, 58] on button "Add" at bounding box center [234, 57] width 63 height 22
click at [227, 81] on link "Draw" at bounding box center [235, 81] width 60 height 24
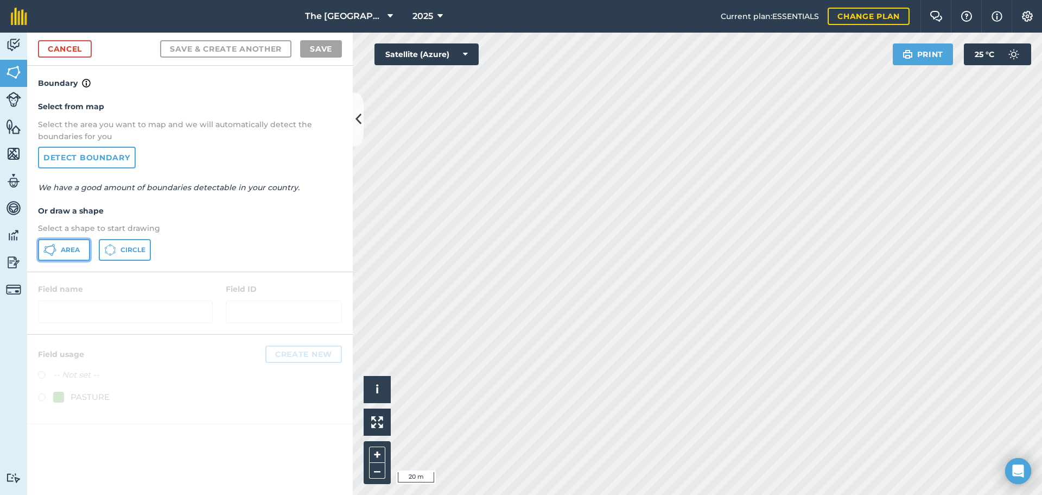
click at [61, 254] on button "Area" at bounding box center [64, 250] width 52 height 22
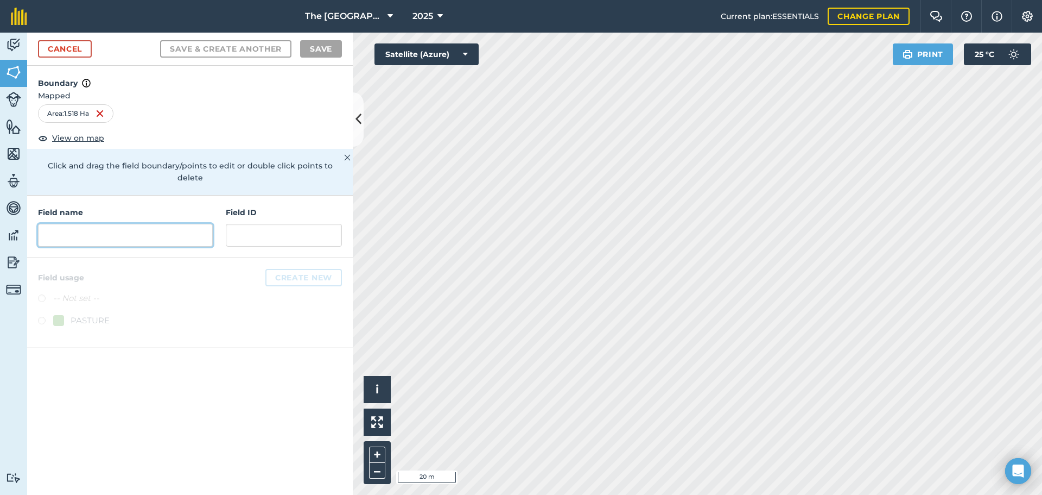
click at [94, 224] on input "text" at bounding box center [125, 235] width 175 height 23
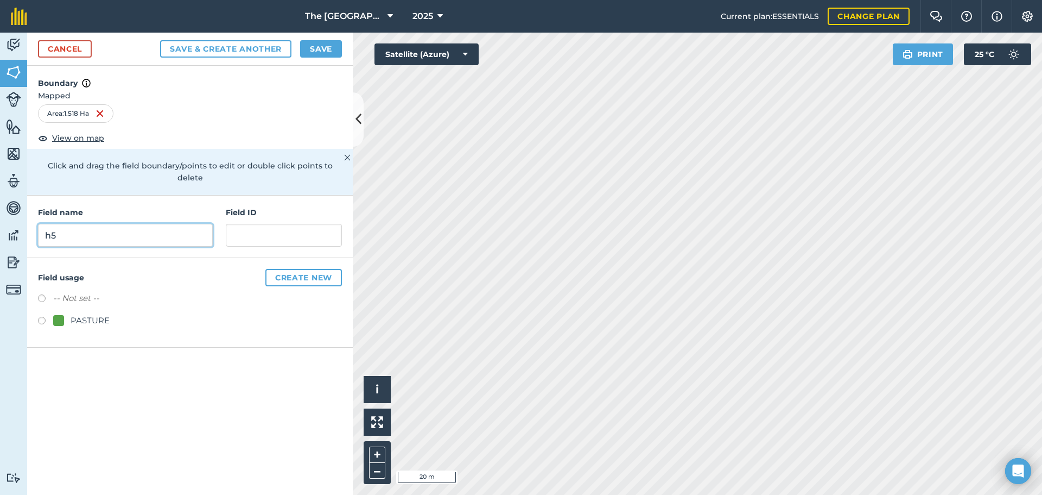
type input "h"
type input "H5"
click at [77, 314] on div "PASTURE" at bounding box center [90, 320] width 39 height 13
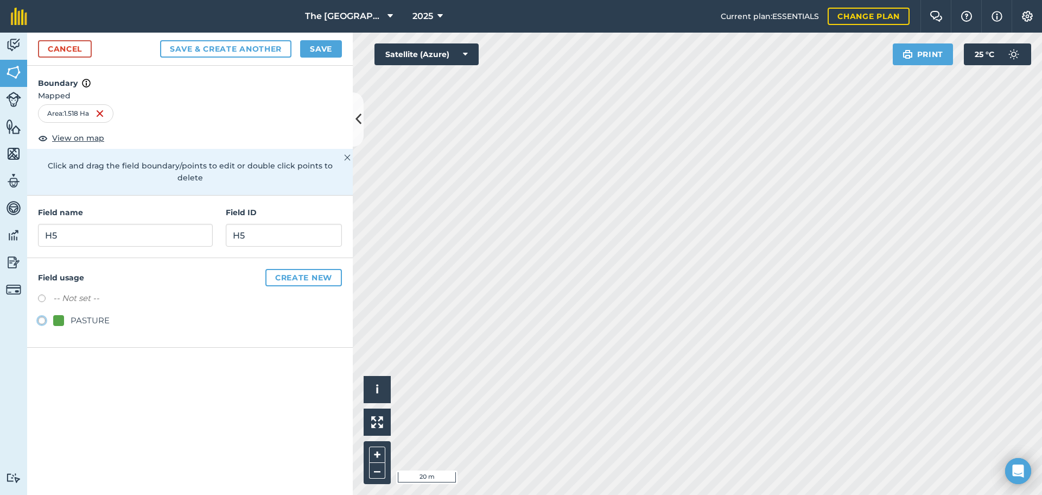
radio input "true"
click at [319, 49] on button "Save" at bounding box center [321, 48] width 42 height 17
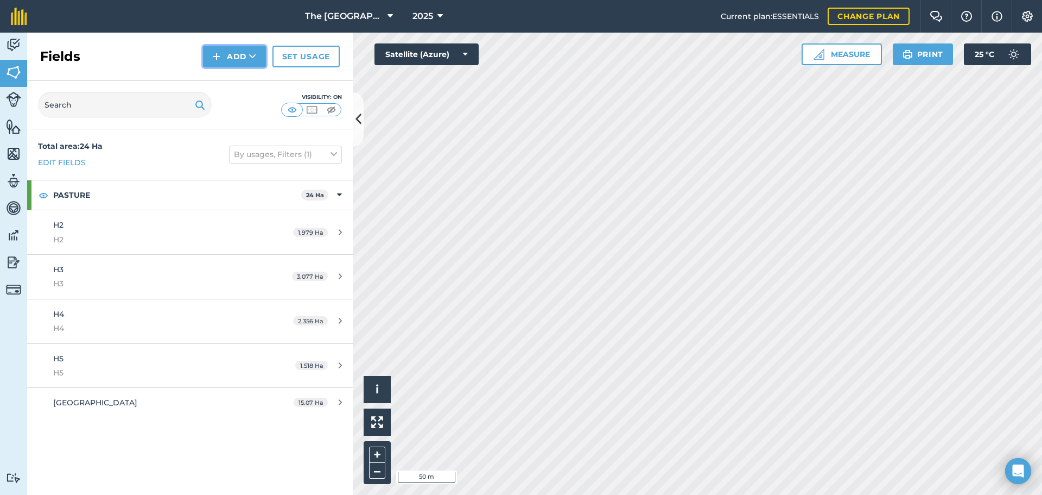
click at [231, 54] on button "Add" at bounding box center [234, 57] width 63 height 22
click at [245, 87] on link "Draw" at bounding box center [235, 81] width 60 height 24
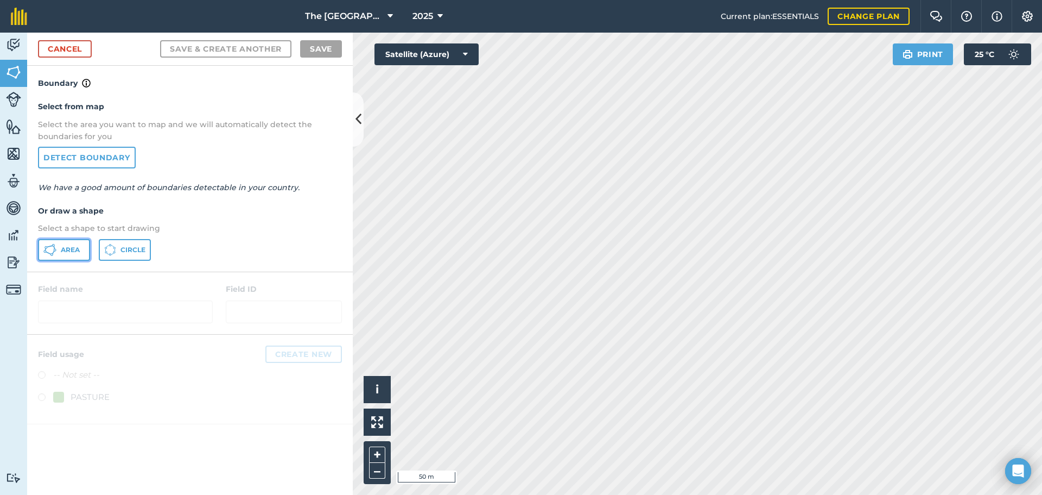
click at [69, 252] on span "Area" at bounding box center [70, 249] width 19 height 9
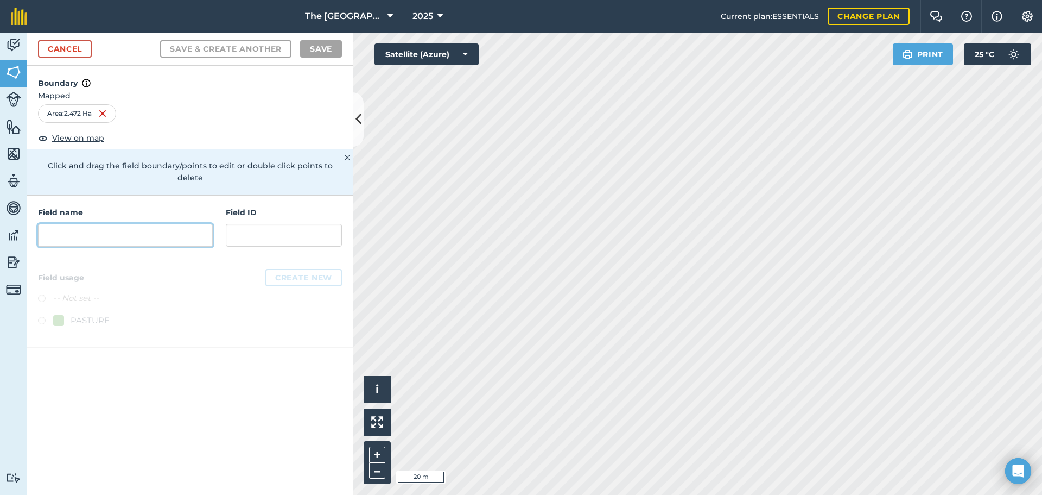
click at [194, 224] on input "text" at bounding box center [125, 235] width 175 height 23
type input "h"
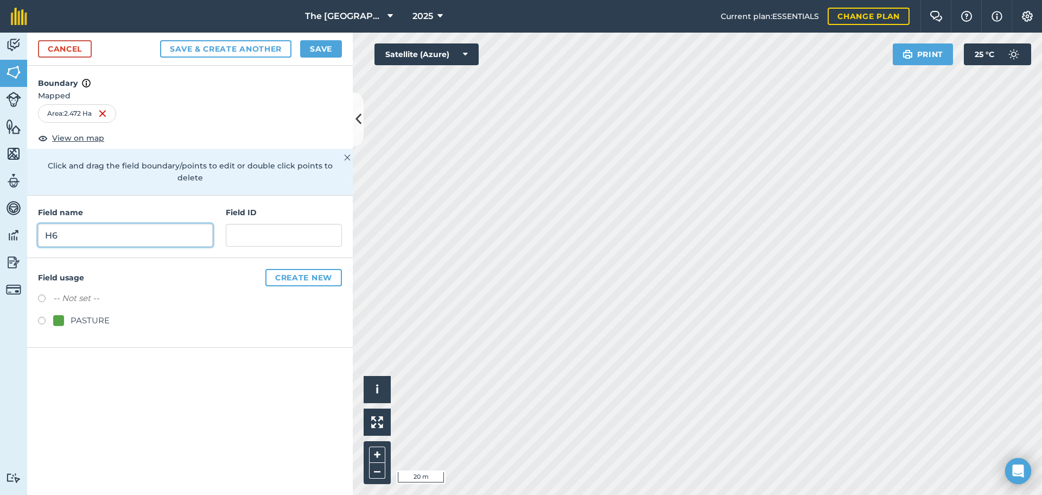
type input "H6"
click at [54, 315] on div at bounding box center [58, 320] width 11 height 11
radio input "true"
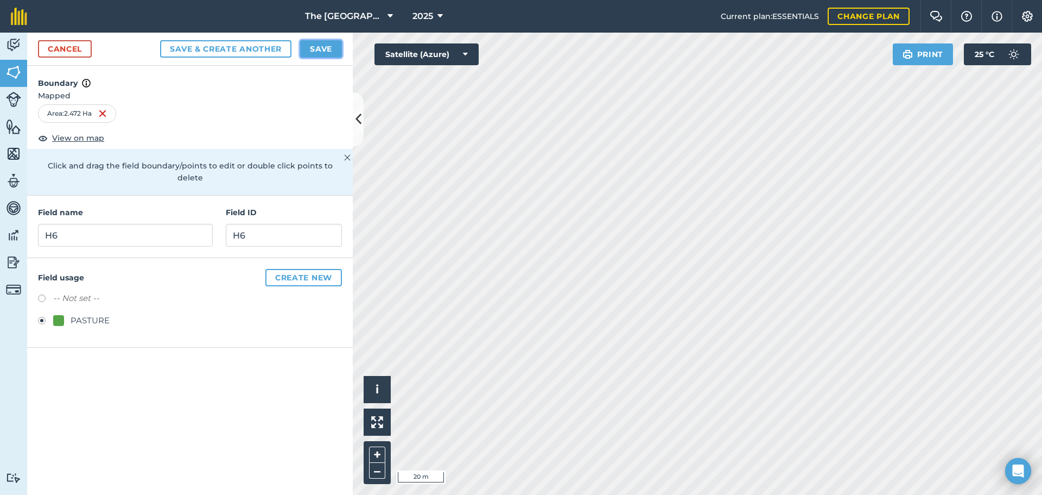
click at [325, 50] on button "Save" at bounding box center [321, 48] width 42 height 17
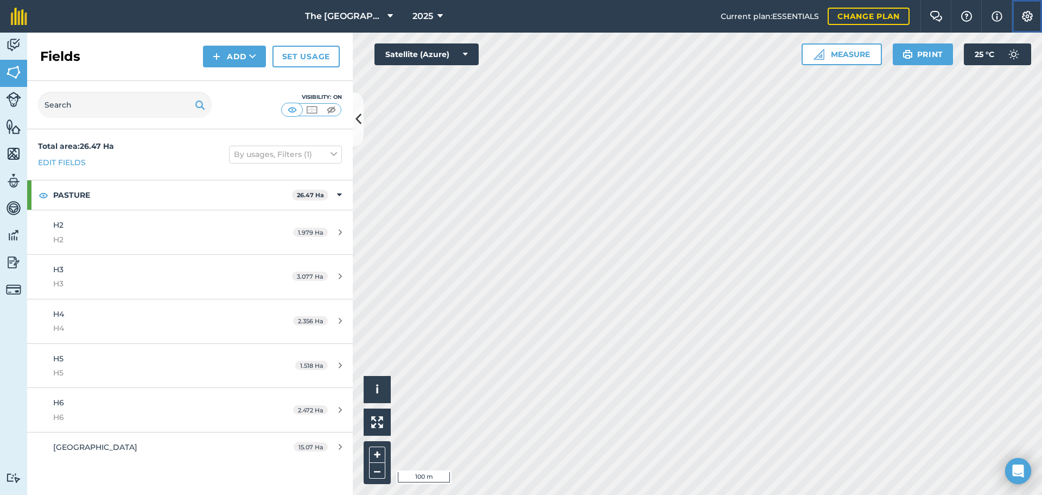
click at [1027, 14] on img at bounding box center [1027, 16] width 13 height 11
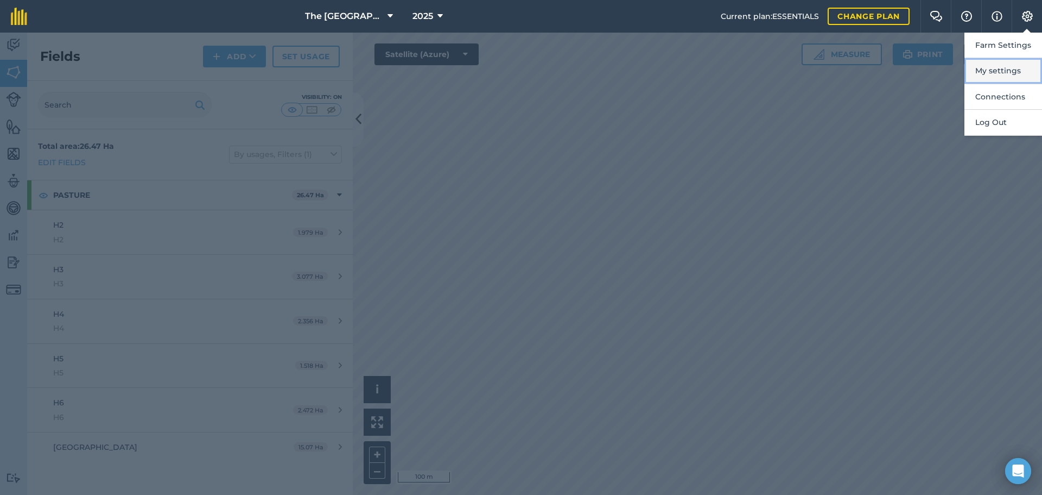
click at [1002, 67] on button "My settings" at bounding box center [1004, 71] width 78 height 26
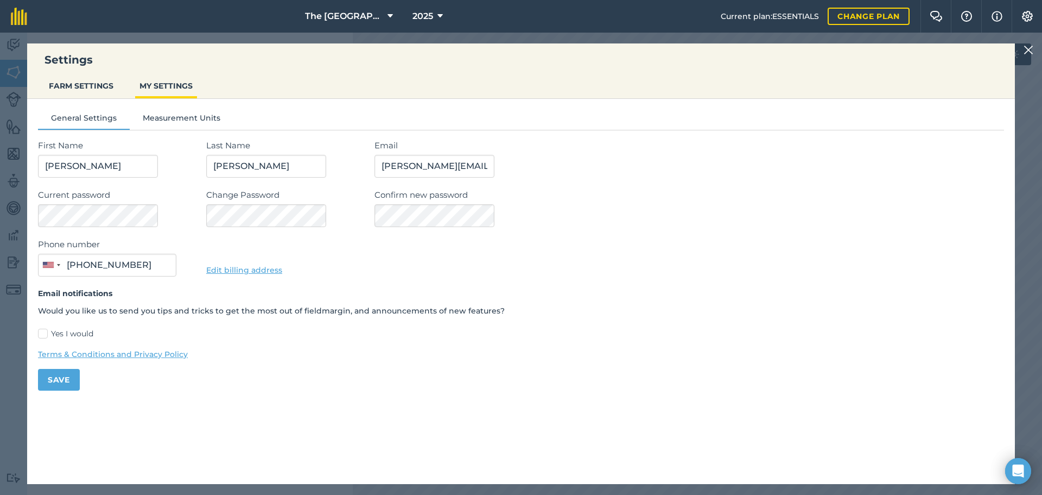
type input "(417) 684-4650"
click at [105, 84] on button "FARM SETTINGS" at bounding box center [81, 85] width 73 height 21
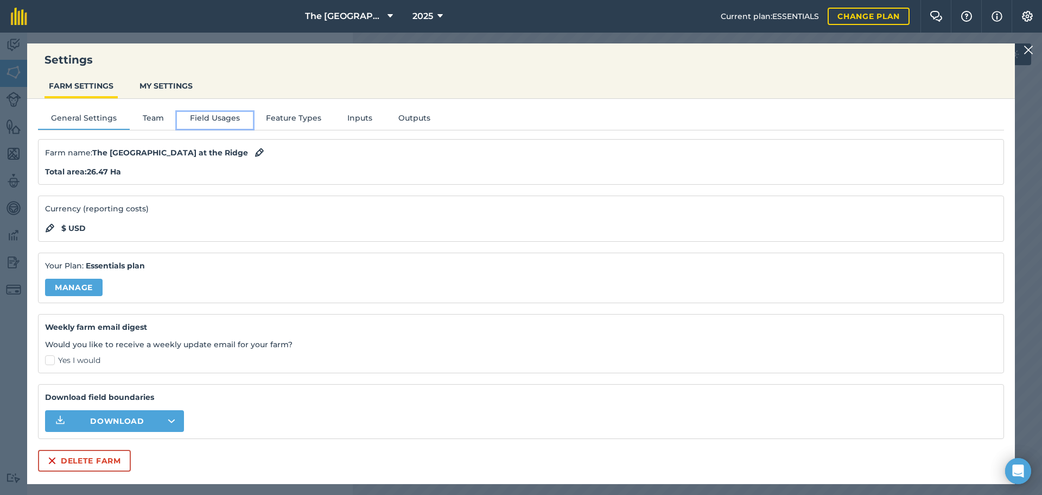
click at [201, 122] on button "Field Usages" at bounding box center [215, 120] width 76 height 16
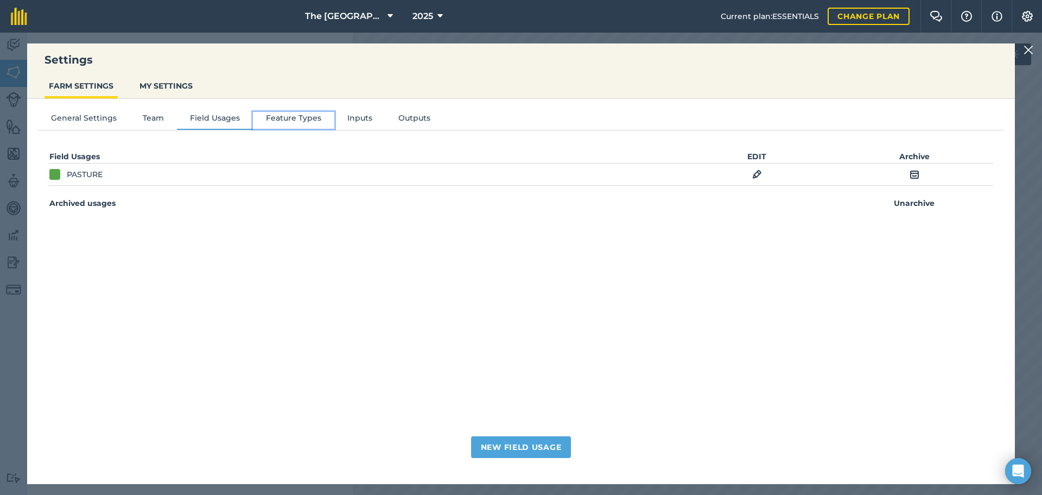
click at [280, 121] on button "Feature Types" at bounding box center [293, 120] width 81 height 16
click at [234, 119] on button "Field Usages" at bounding box center [215, 120] width 76 height 16
click at [300, 128] on button "Feature Types" at bounding box center [293, 120] width 81 height 16
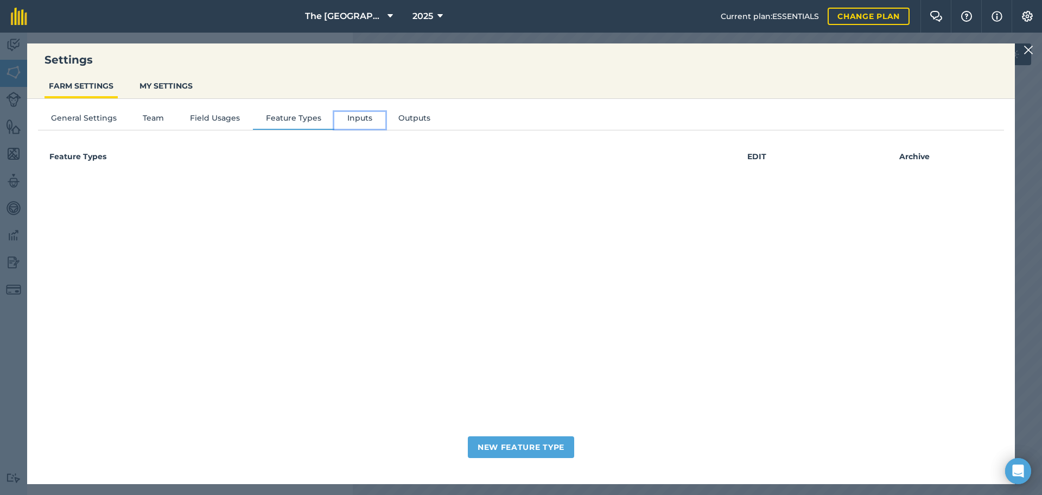
click at [362, 123] on button "Inputs" at bounding box center [359, 120] width 51 height 16
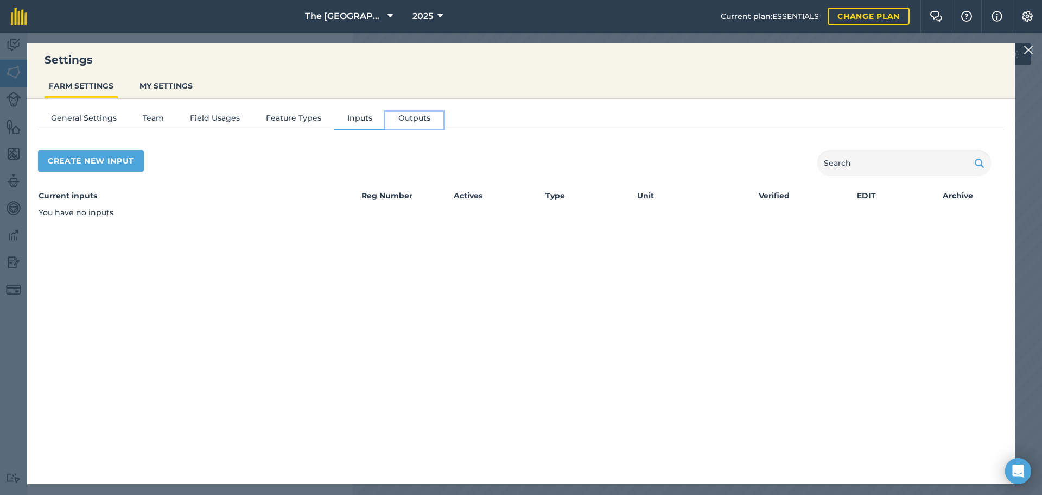
click at [428, 119] on button "Outputs" at bounding box center [414, 120] width 58 height 16
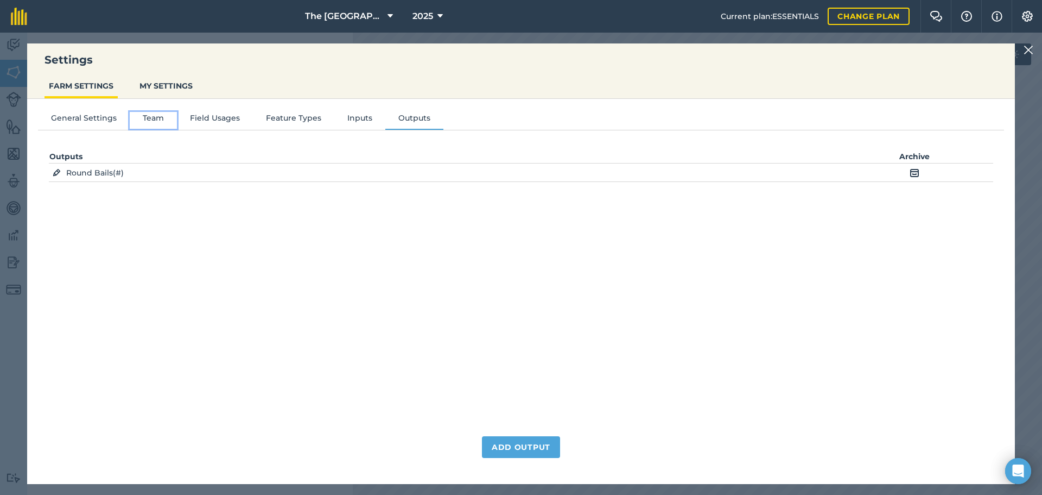
click at [142, 124] on button "Team" at bounding box center [153, 120] width 47 height 16
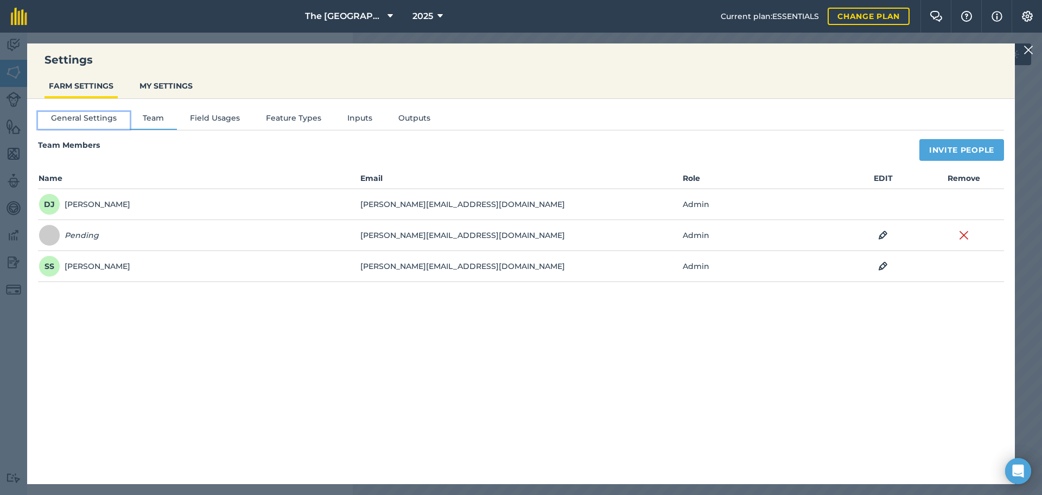
click at [84, 117] on button "General Settings" at bounding box center [84, 120] width 92 height 16
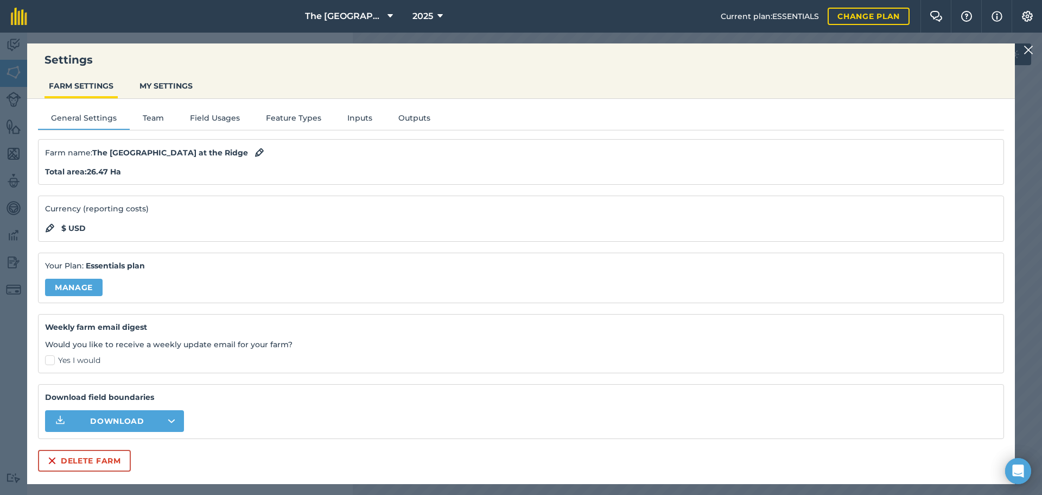
click at [103, 175] on strong "Total area : 26.47 Ha" at bounding box center [83, 172] width 76 height 10
click at [123, 174] on div "Total area : 26.47 Ha" at bounding box center [521, 172] width 952 height 12
drag, startPoint x: 122, startPoint y: 339, endPoint x: 290, endPoint y: 349, distance: 168.6
click at [290, 349] on p "Would you like to receive a weekly update email for your farm?" at bounding box center [521, 344] width 952 height 12
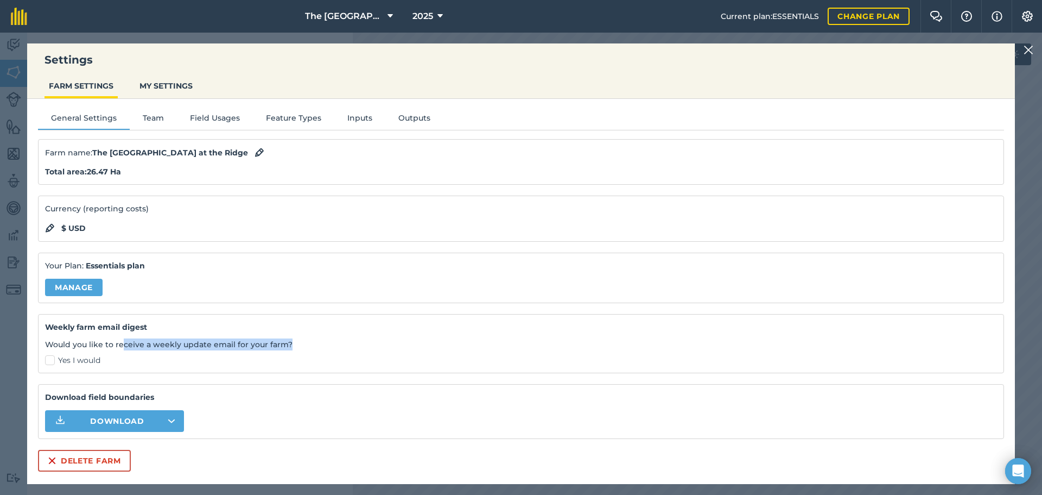
click at [290, 349] on p "Would you like to receive a weekly update email for your farm?" at bounding box center [521, 344] width 952 height 12
click at [179, 85] on button "MY SETTINGS" at bounding box center [166, 85] width 62 height 21
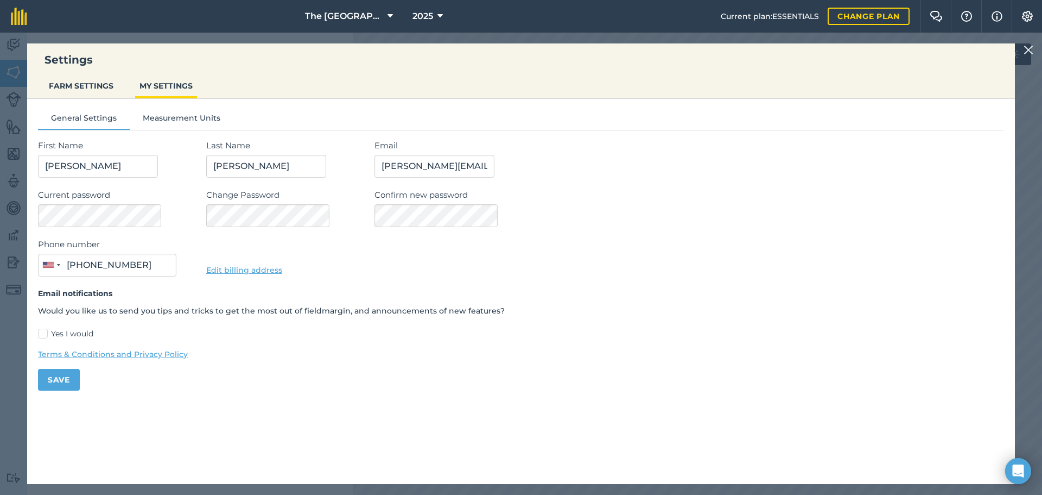
click at [1031, 50] on img at bounding box center [1029, 49] width 10 height 13
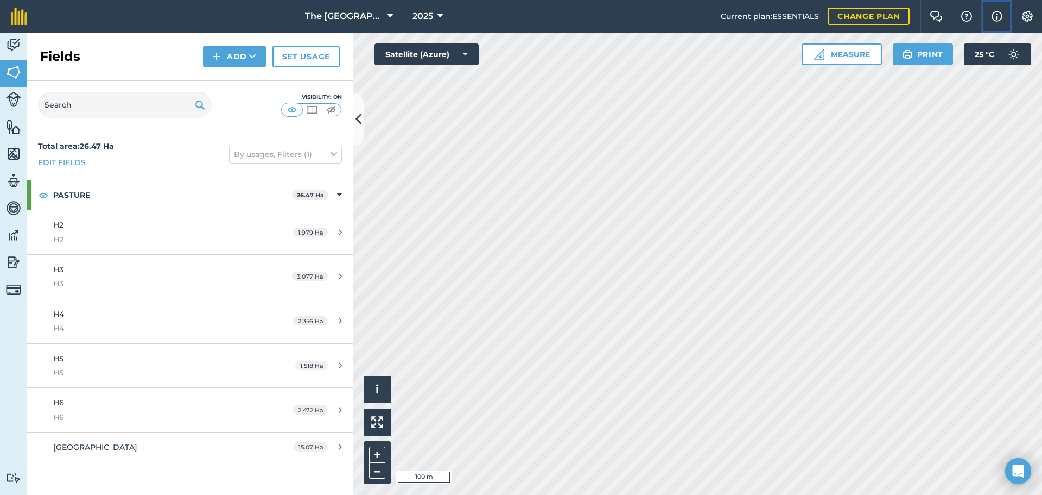
click at [990, 15] on button "Info" at bounding box center [997, 16] width 30 height 33
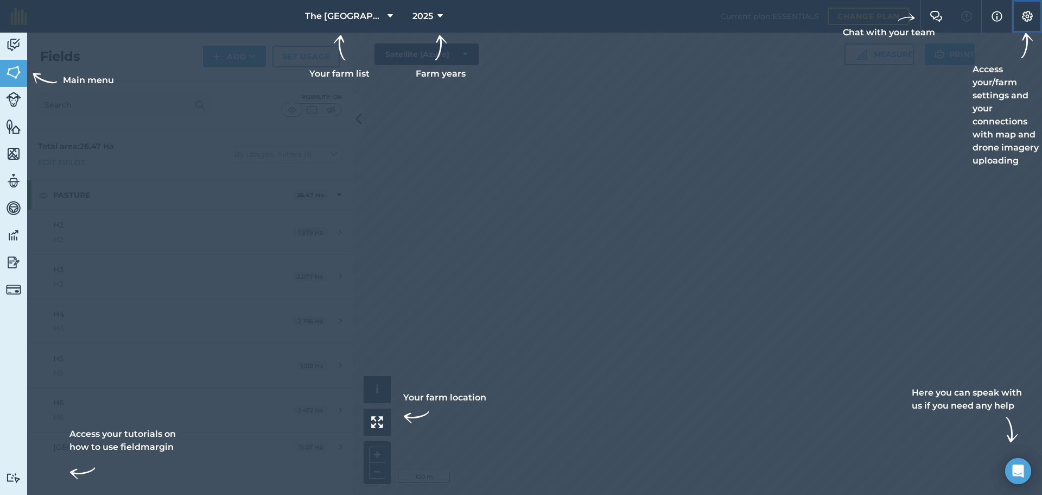
click at [1024, 14] on img at bounding box center [1027, 16] width 13 height 11
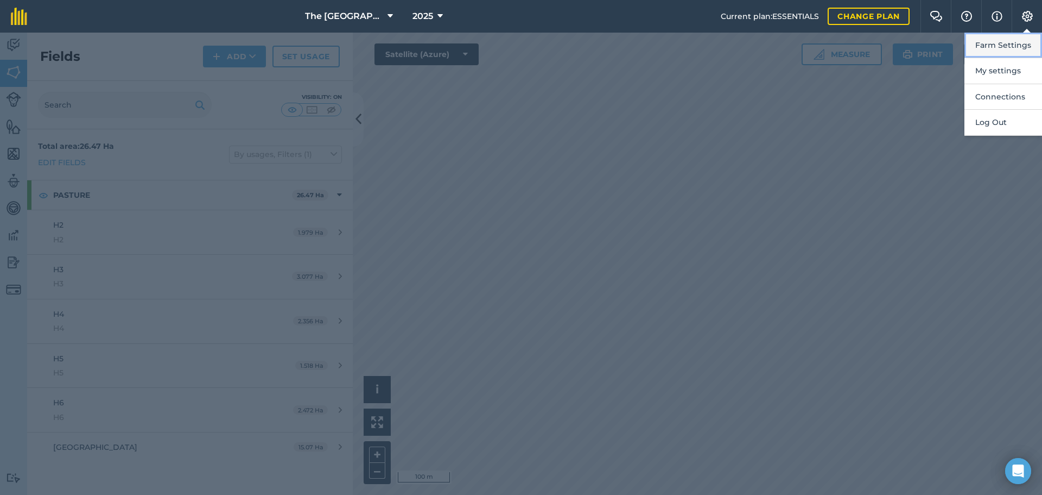
click at [1006, 54] on button "Farm Settings" at bounding box center [1004, 46] width 78 height 26
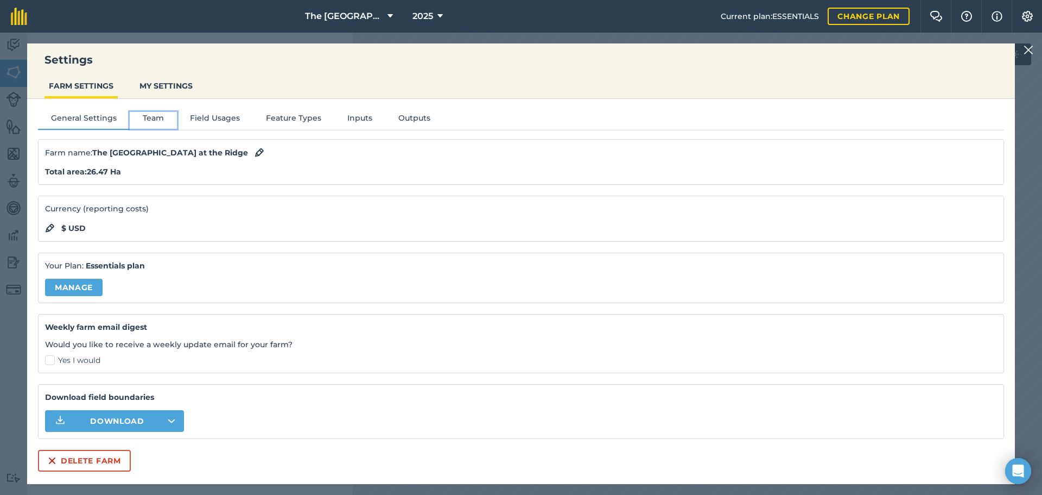
click at [159, 122] on button "Team" at bounding box center [153, 120] width 47 height 16
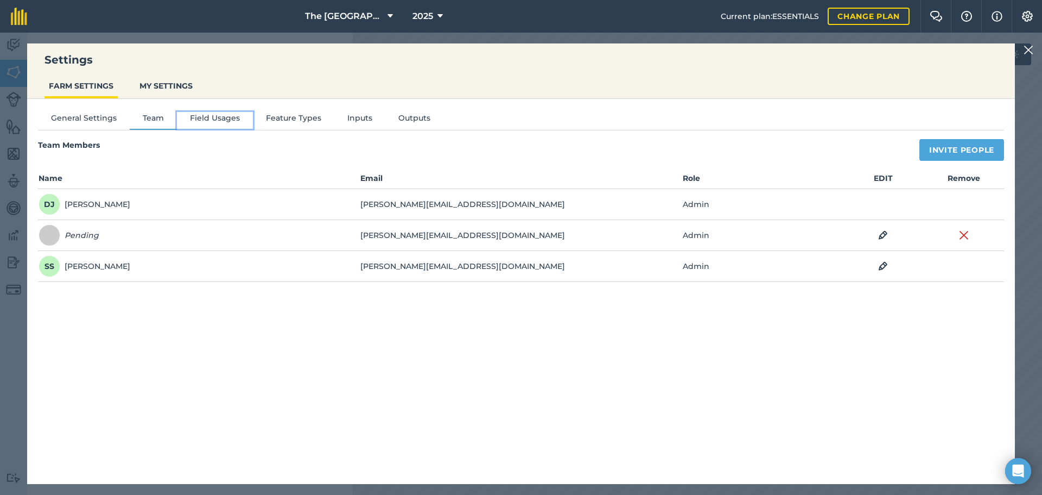
click at [202, 119] on button "Field Usages" at bounding box center [215, 120] width 76 height 16
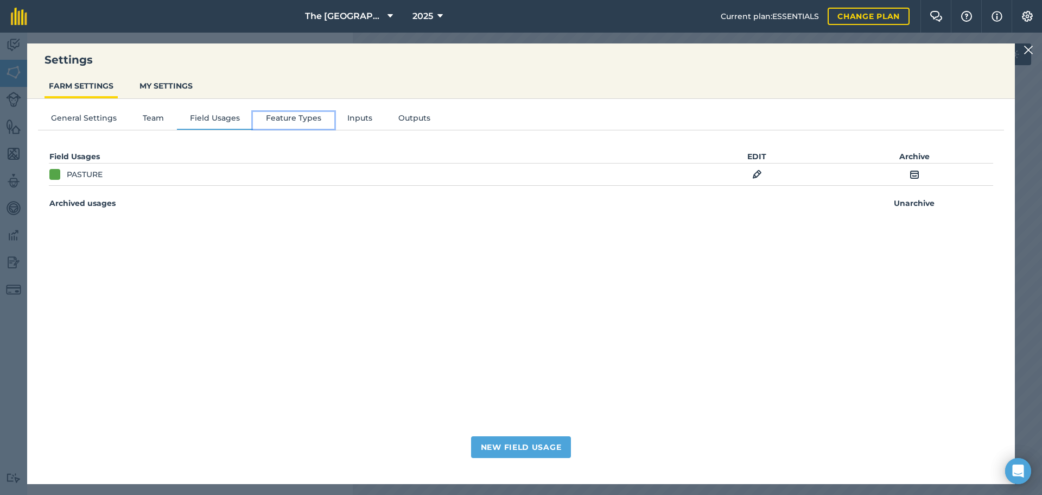
click at [277, 117] on button "Feature Types" at bounding box center [293, 120] width 81 height 16
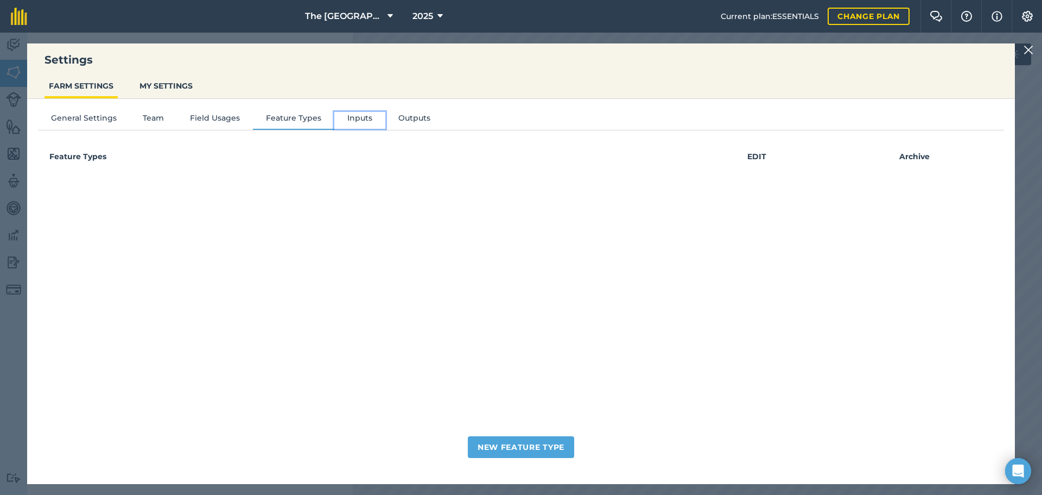
click at [349, 118] on button "Inputs" at bounding box center [359, 120] width 51 height 16
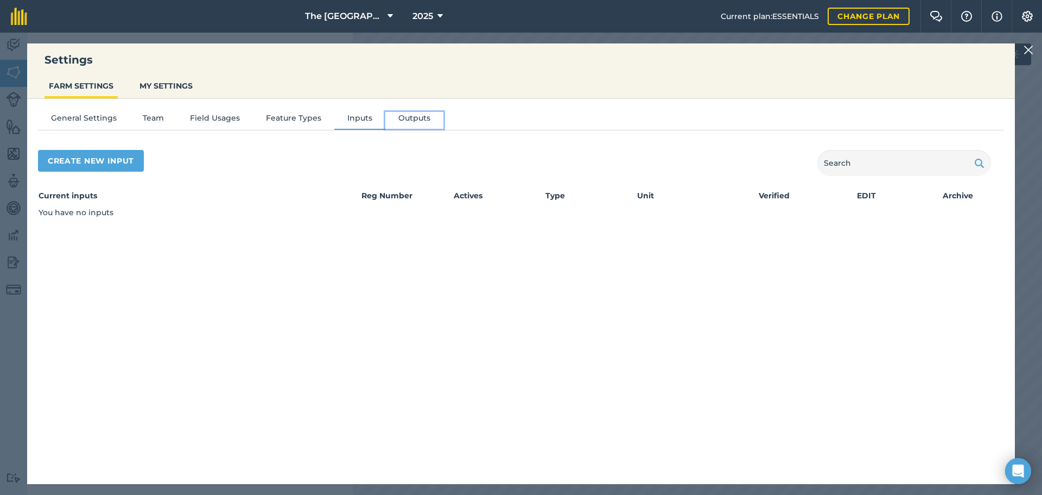
click at [399, 116] on button "Outputs" at bounding box center [414, 120] width 58 height 16
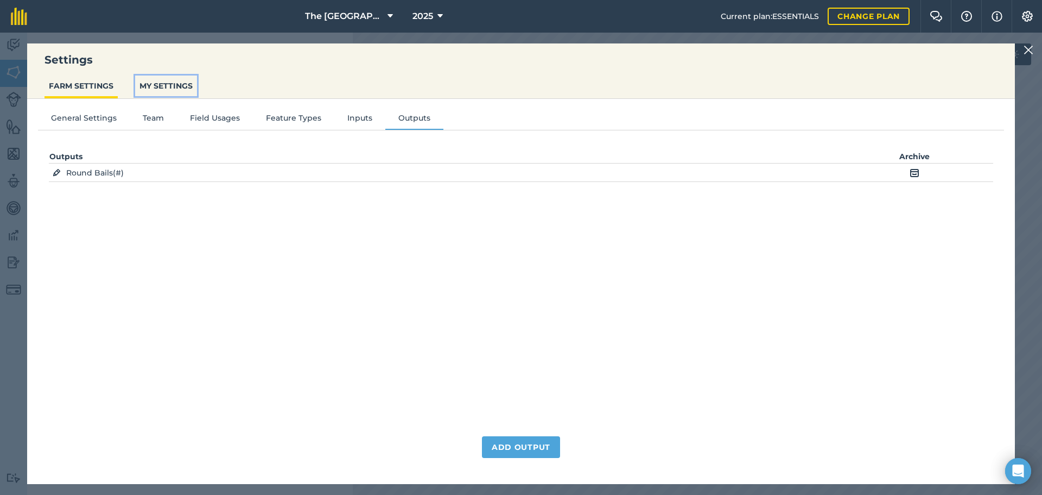
click at [165, 81] on button "MY SETTINGS" at bounding box center [166, 85] width 62 height 21
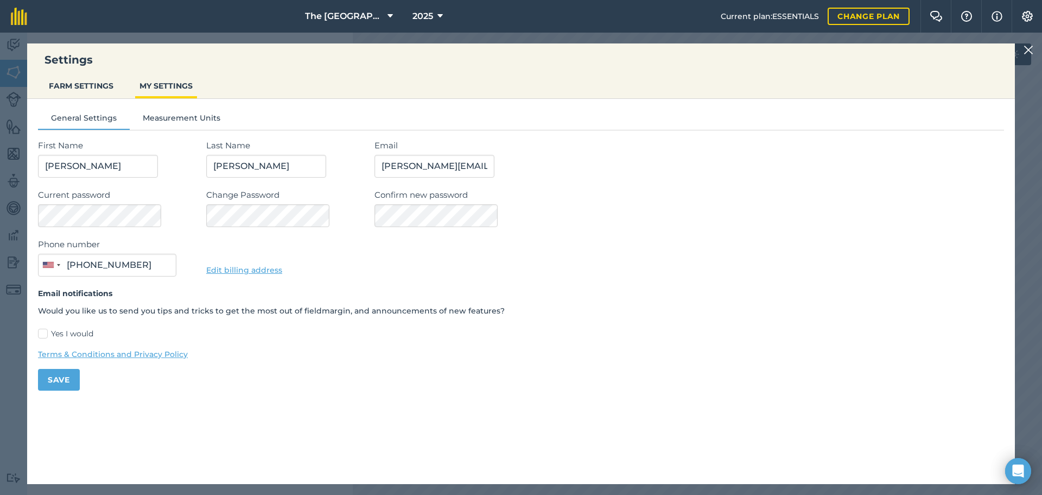
click at [1029, 50] on img at bounding box center [1029, 49] width 10 height 13
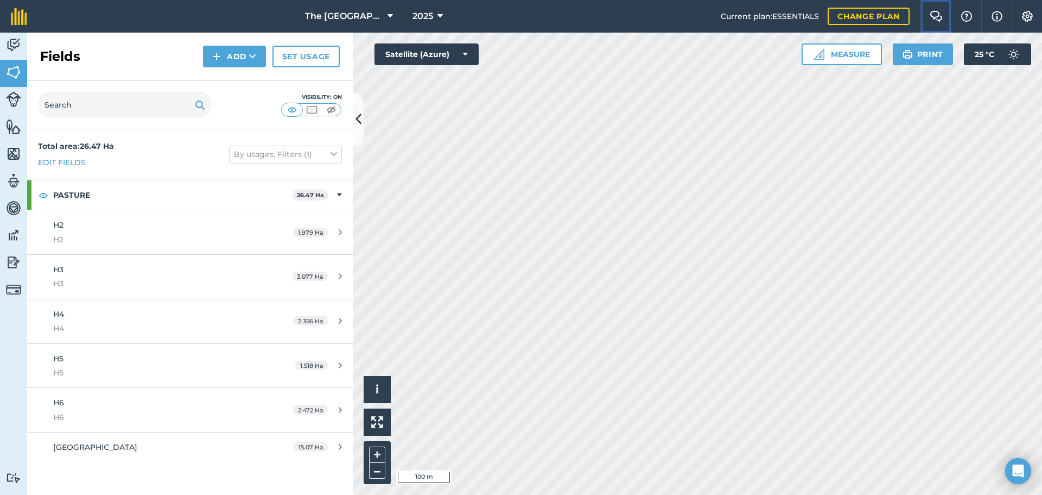
click at [944, 21] on button "Farm Chat" at bounding box center [936, 16] width 30 height 33
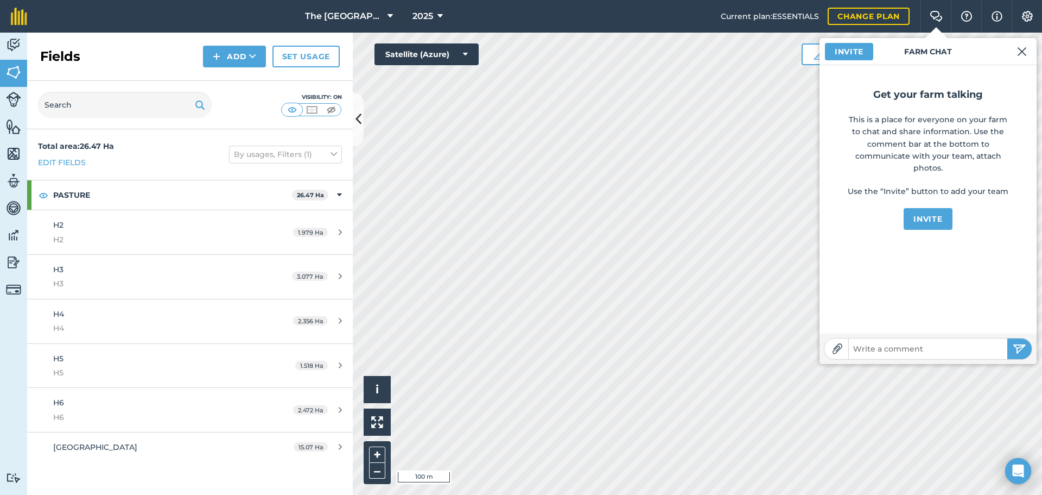
click at [913, 347] on input "text" at bounding box center [928, 348] width 159 height 15
click at [1019, 48] on img at bounding box center [1022, 51] width 10 height 13
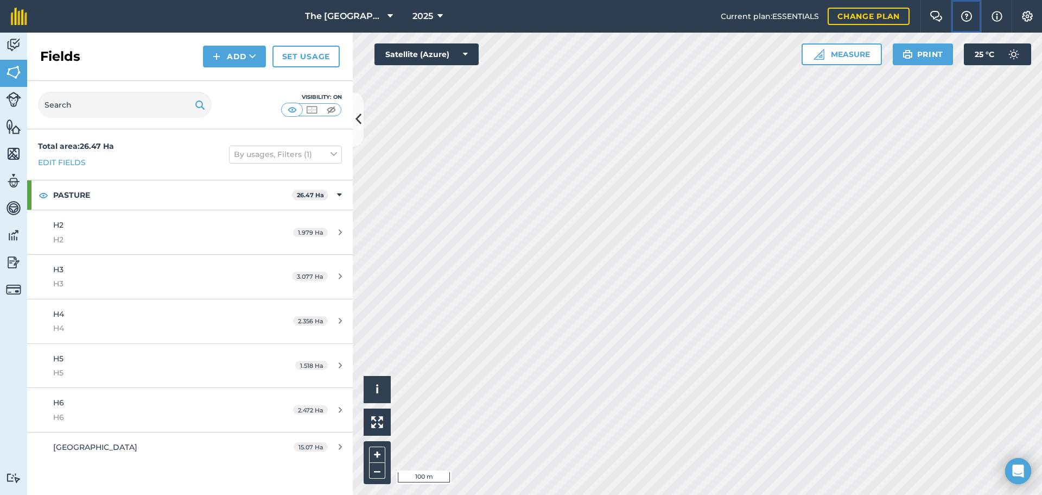
click at [956, 18] on button "Help" at bounding box center [966, 16] width 30 height 33
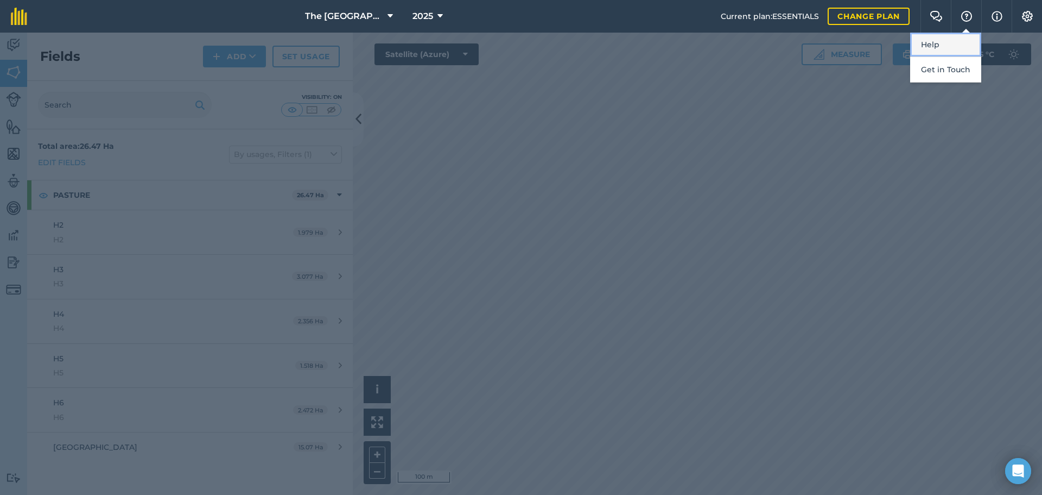
click at [949, 39] on link "Help" at bounding box center [946, 45] width 71 height 24
click at [1032, 20] on img at bounding box center [1027, 16] width 13 height 11
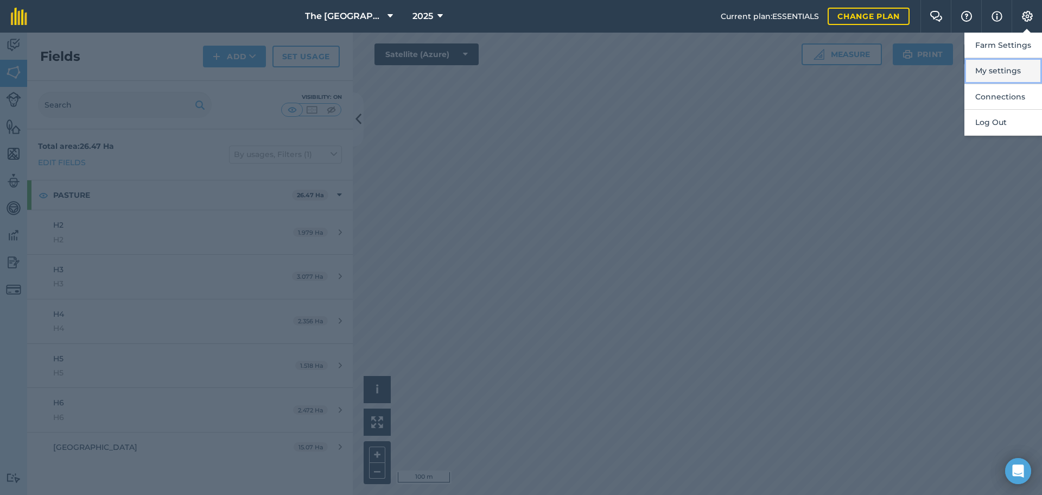
click at [1001, 62] on button "My settings" at bounding box center [1004, 71] width 78 height 26
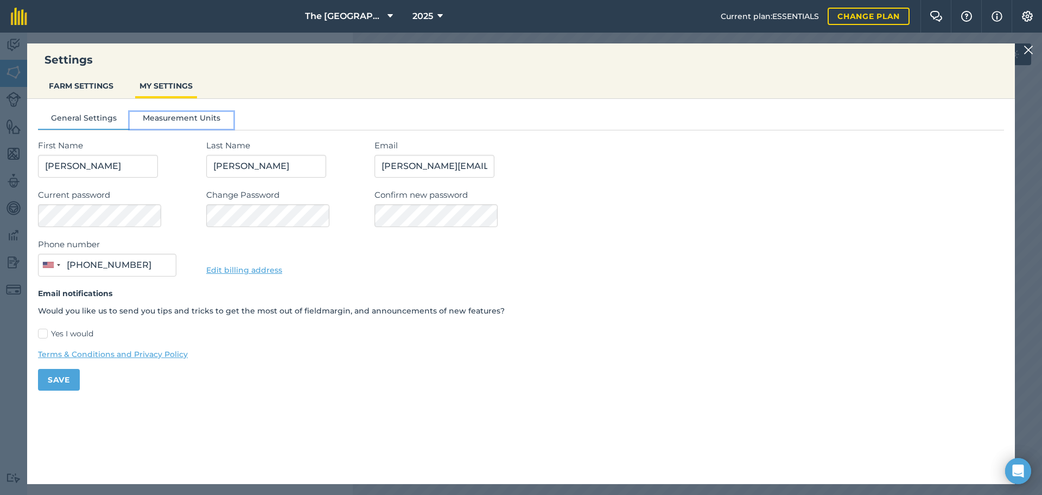
click at [154, 119] on button "Measurement Units" at bounding box center [182, 120] width 104 height 16
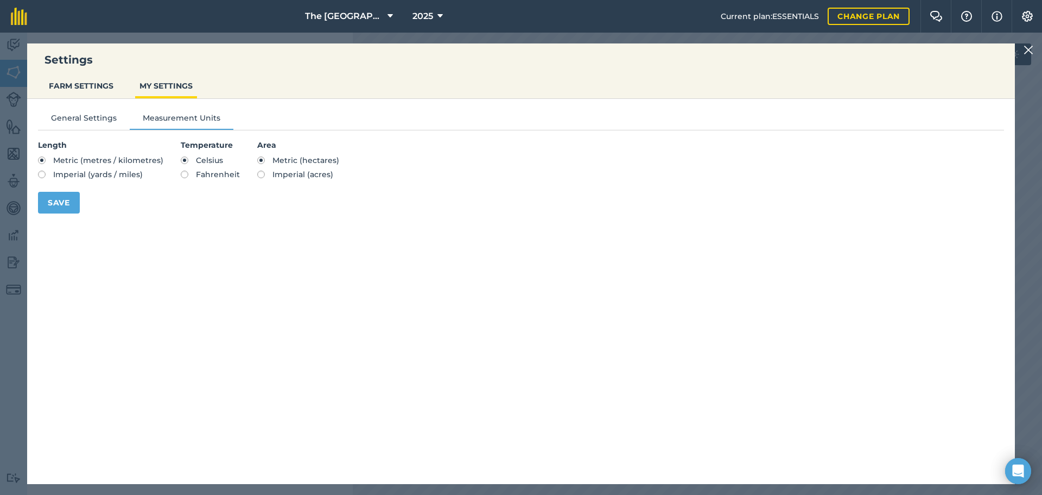
click at [260, 173] on label "Imperial (acres)" at bounding box center [298, 174] width 82 height 8
radio input "true"
radio input "false"
click at [181, 175] on label "Fahrenheit" at bounding box center [210, 174] width 59 height 8
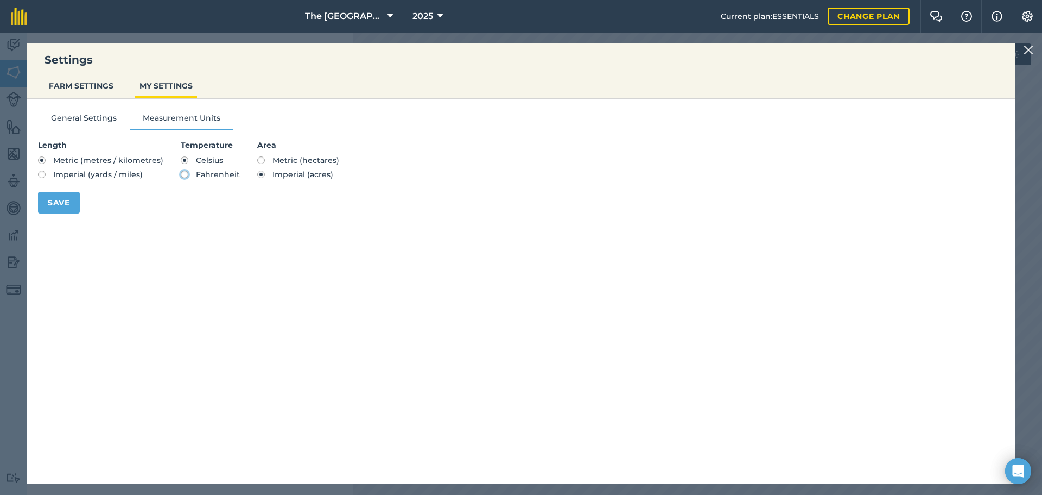
radio input "true"
radio input "false"
click at [45, 173] on label "Imperial (yards / miles)" at bounding box center [100, 174] width 125 height 8
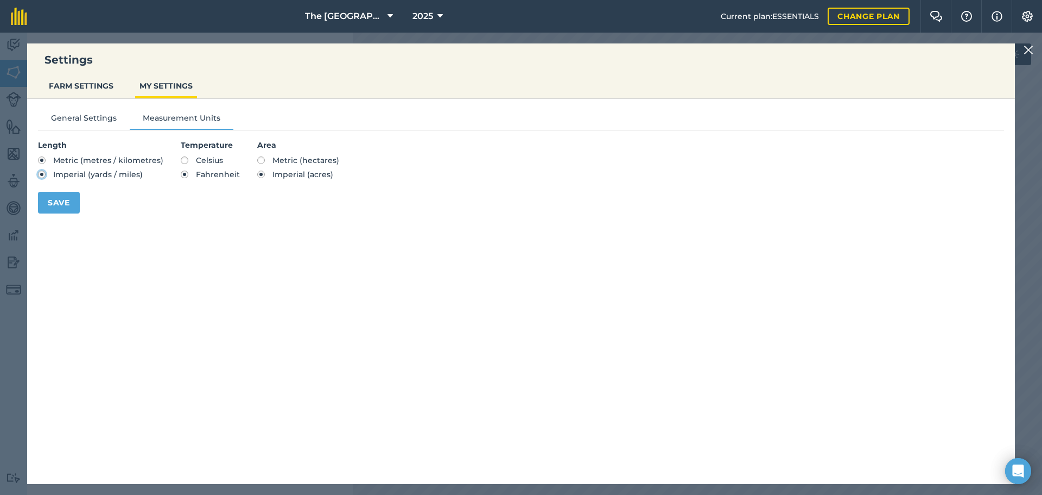
radio input "true"
radio input "false"
click at [60, 198] on button "Save" at bounding box center [59, 203] width 42 height 22
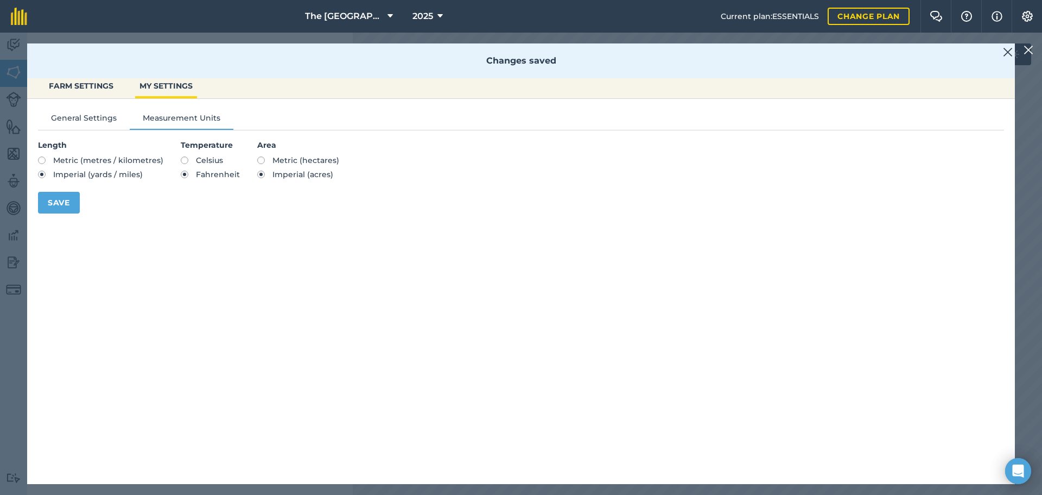
click at [1013, 49] on img at bounding box center [1008, 52] width 10 height 13
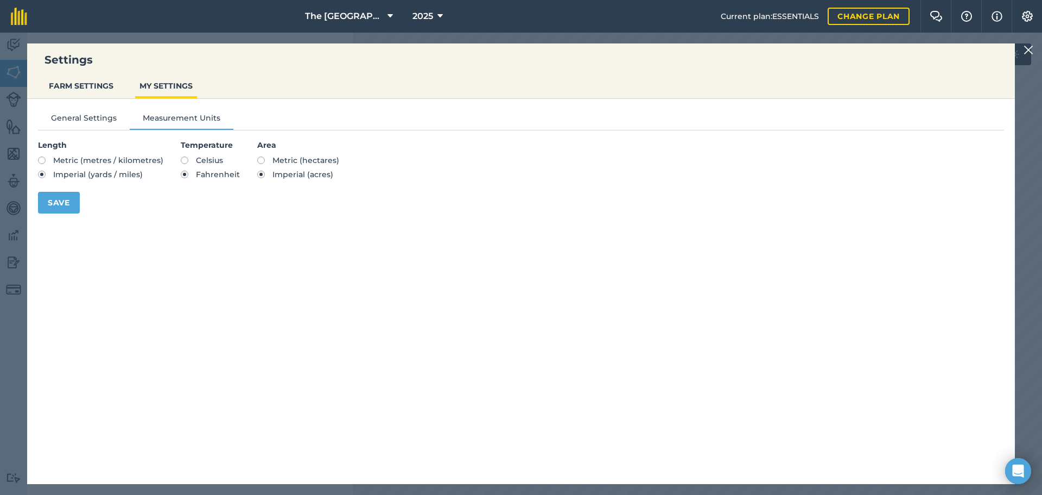
click at [1024, 49] on img at bounding box center [1029, 49] width 10 height 13
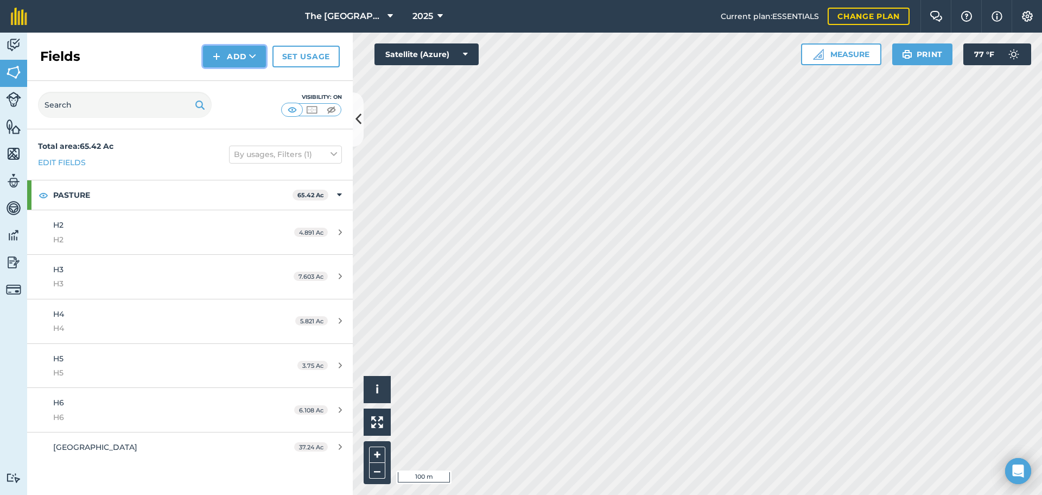
click at [238, 54] on button "Add" at bounding box center [234, 57] width 63 height 22
click at [231, 77] on link "Draw" at bounding box center [235, 81] width 60 height 24
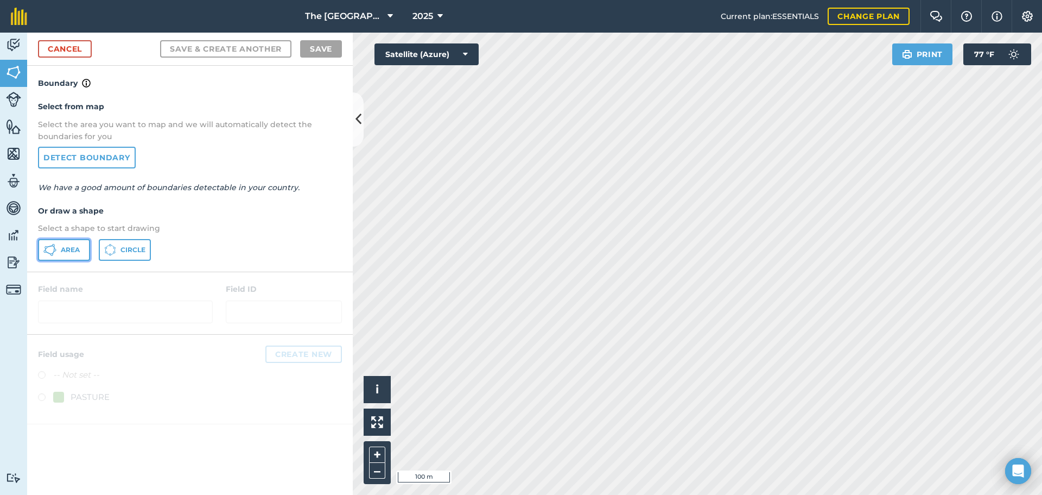
click at [68, 250] on span "Area" at bounding box center [70, 249] width 19 height 9
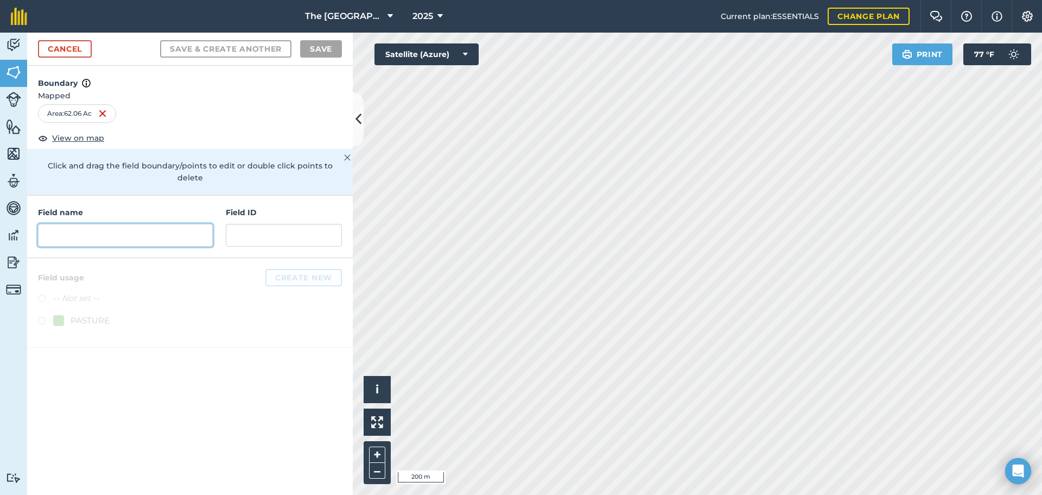
click at [82, 229] on input "text" at bounding box center [125, 235] width 175 height 23
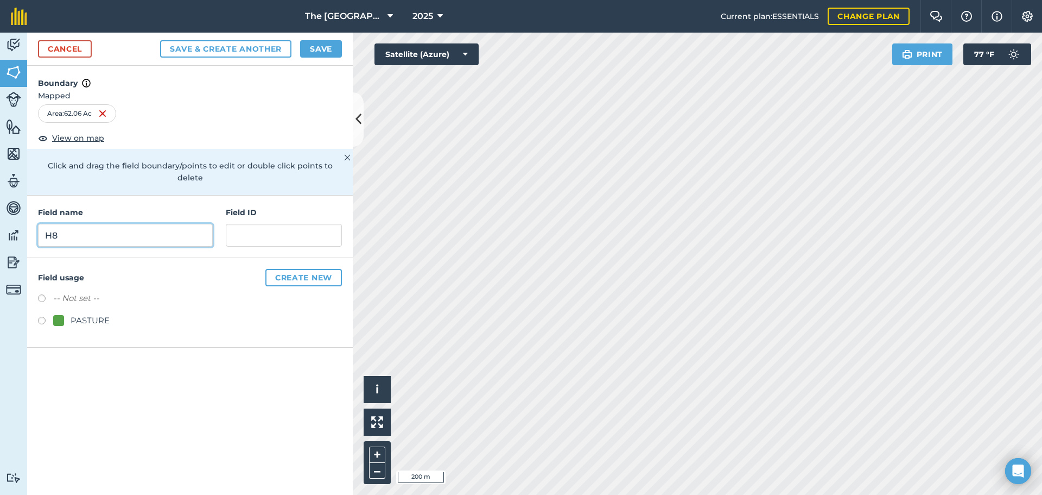
type input "H8"
click at [41, 317] on label at bounding box center [45, 322] width 15 height 11
radio input "true"
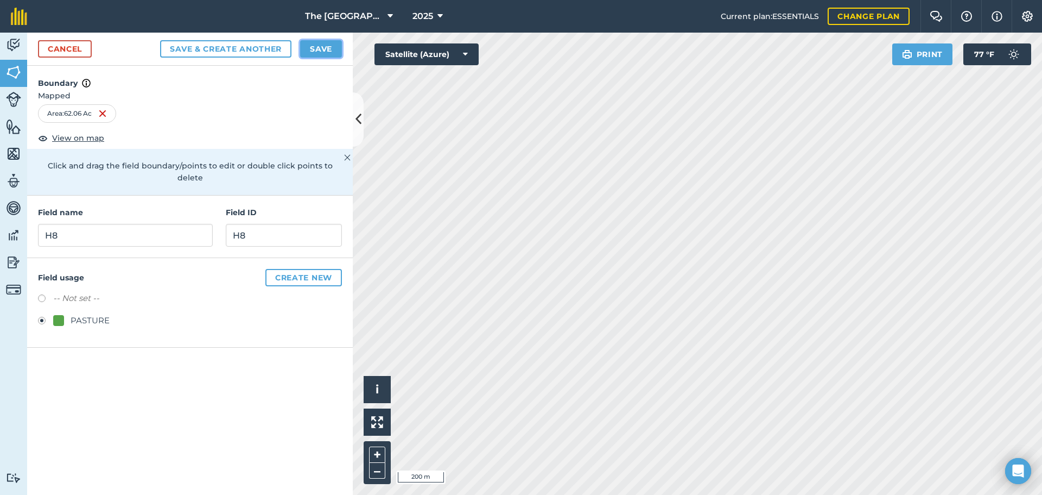
click at [311, 50] on button "Save" at bounding box center [321, 48] width 42 height 17
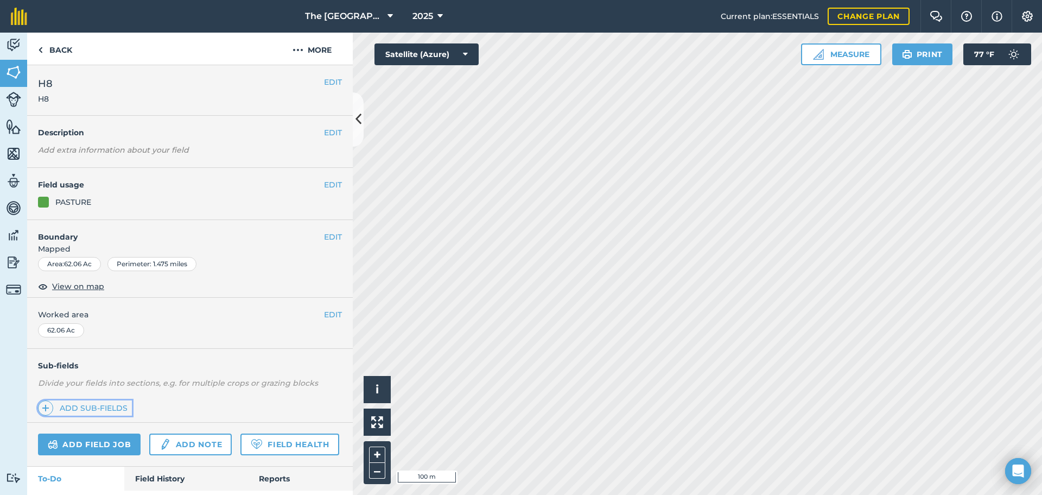
click at [51, 409] on span at bounding box center [45, 407] width 15 height 15
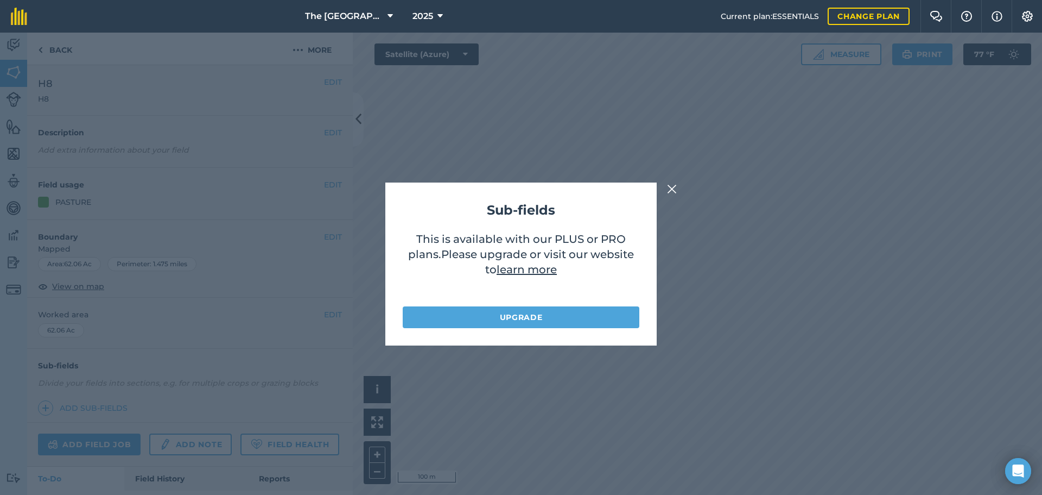
click at [671, 187] on img at bounding box center [672, 188] width 10 height 13
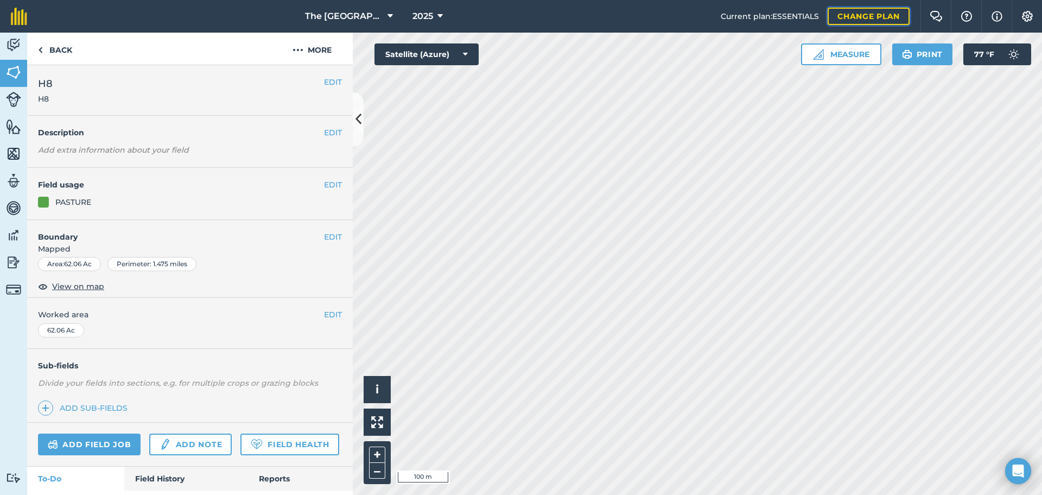
click at [894, 12] on link "Change plan" at bounding box center [869, 16] width 82 height 17
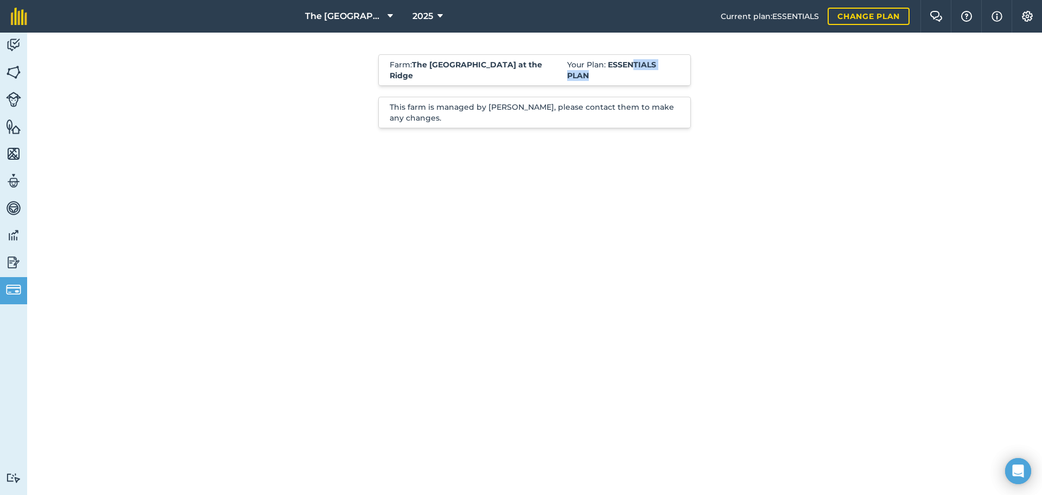
drag, startPoint x: 631, startPoint y: 67, endPoint x: 702, endPoint y: 69, distance: 71.1
click at [702, 69] on div "Farm : The 808 Ranch at the Ridge Your Plan: Essentials plan This farm is manag…" at bounding box center [534, 97] width 553 height 128
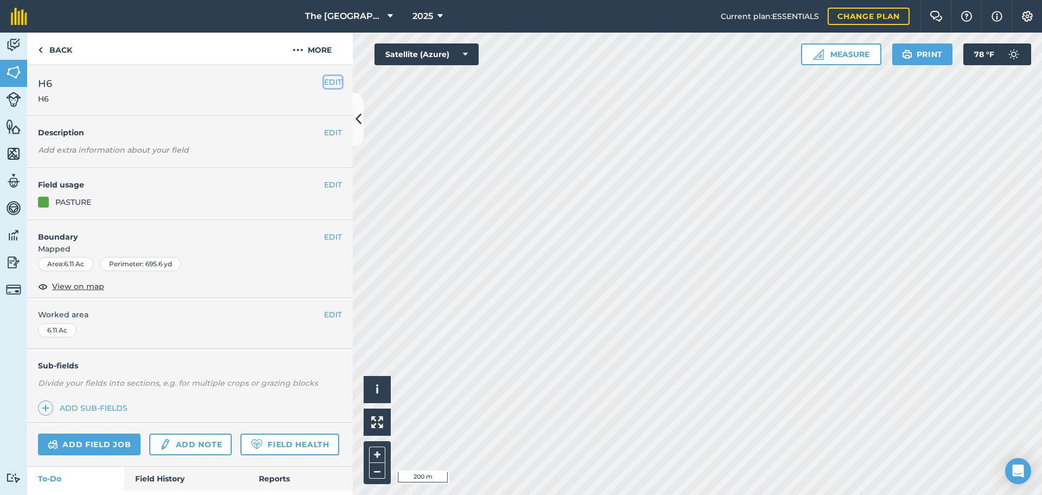
click at [324, 79] on button "EDIT" at bounding box center [333, 82] width 18 height 12
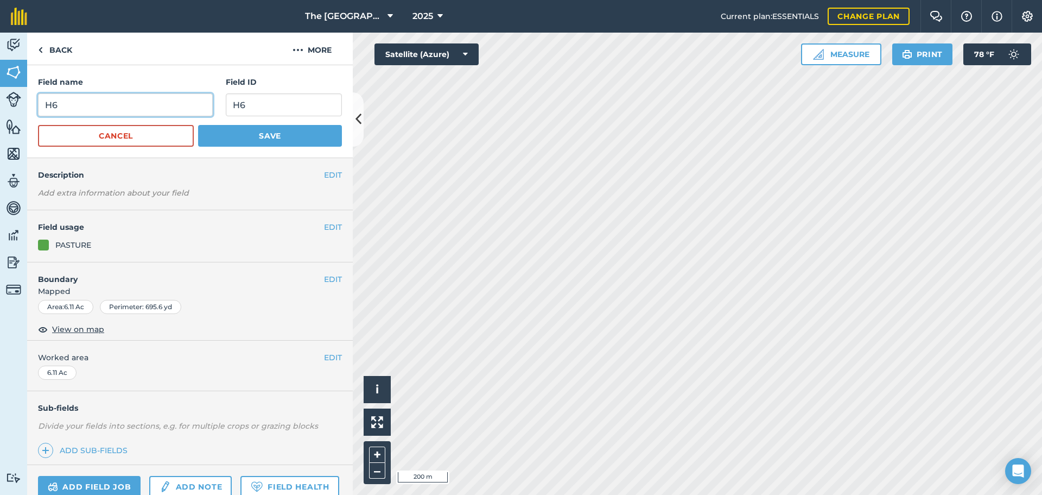
click at [75, 103] on input "H6" at bounding box center [125, 104] width 175 height 23
type input "H7"
click at [261, 105] on input "H6" at bounding box center [284, 104] width 116 height 23
type input "H7"
click at [257, 136] on button "Save" at bounding box center [270, 136] width 144 height 22
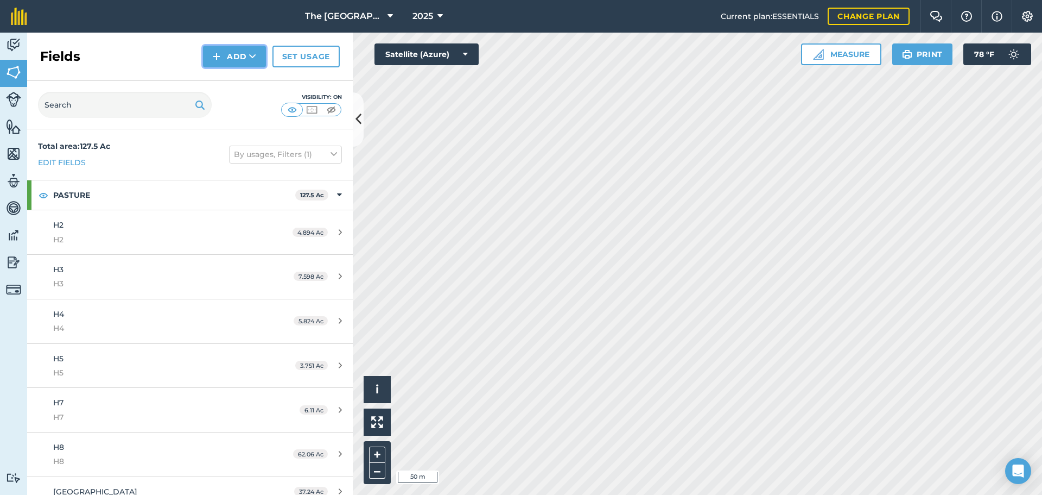
click at [246, 53] on button "Add" at bounding box center [234, 57] width 63 height 22
click at [239, 84] on link "Draw" at bounding box center [235, 81] width 60 height 24
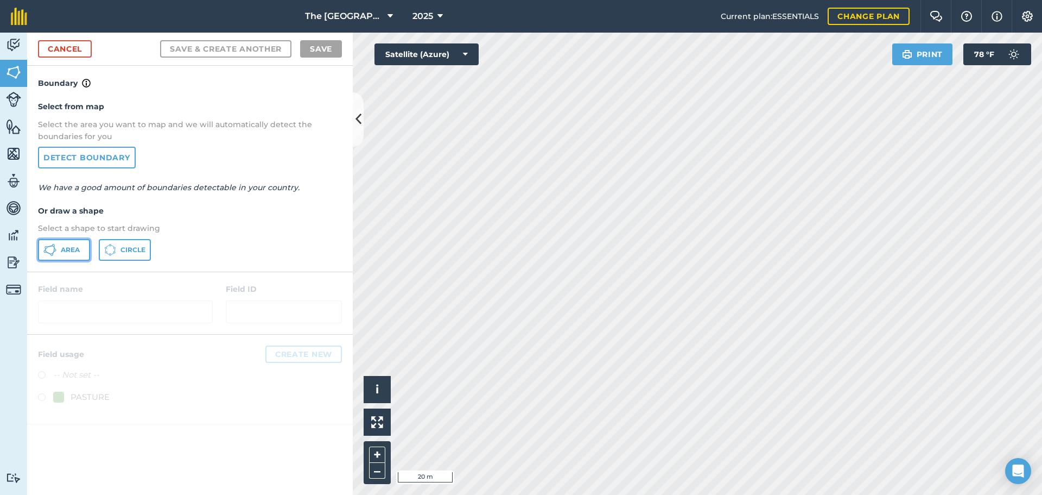
click at [62, 249] on span "Area" at bounding box center [70, 249] width 19 height 9
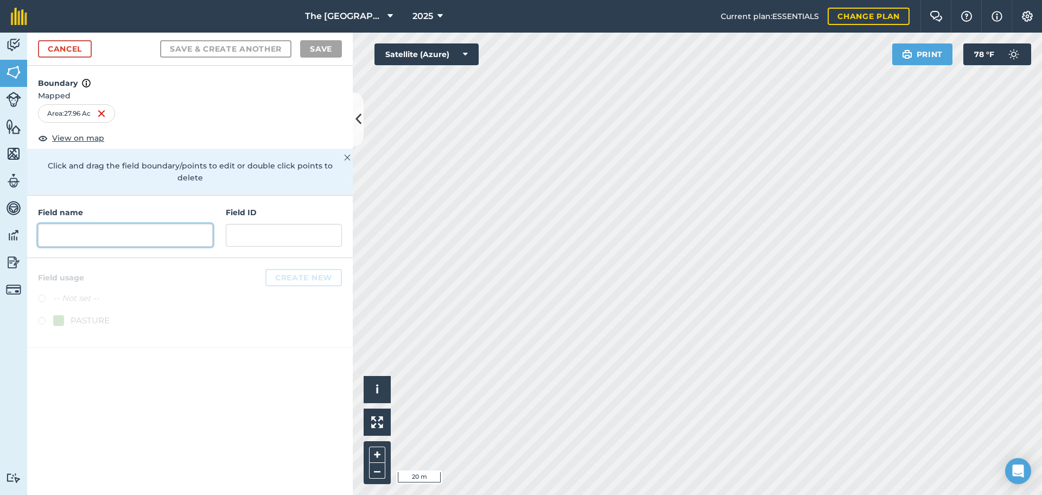
click at [146, 224] on input "text" at bounding box center [125, 235] width 175 height 23
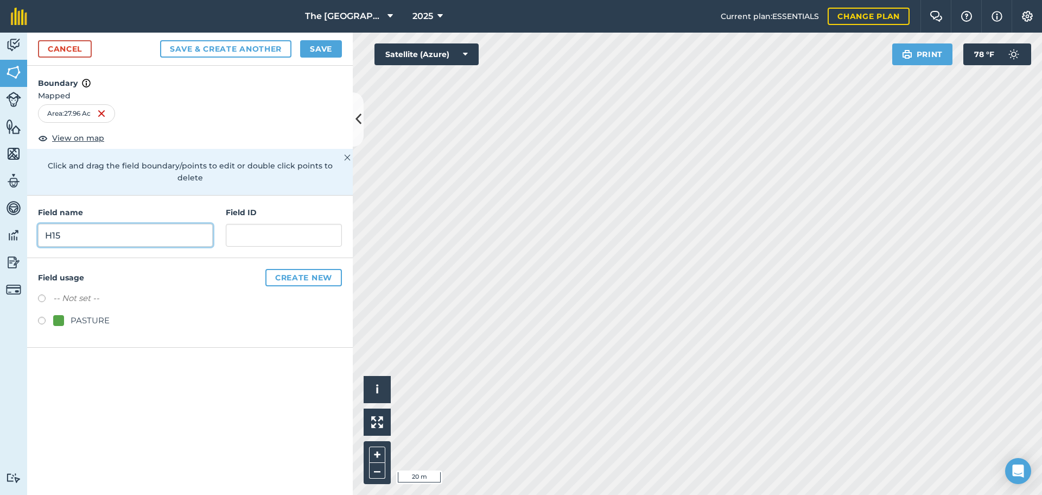
type input "H15"
click at [43, 317] on label at bounding box center [45, 322] width 15 height 11
radio input "true"
click at [317, 226] on input "text" at bounding box center [284, 235] width 116 height 23
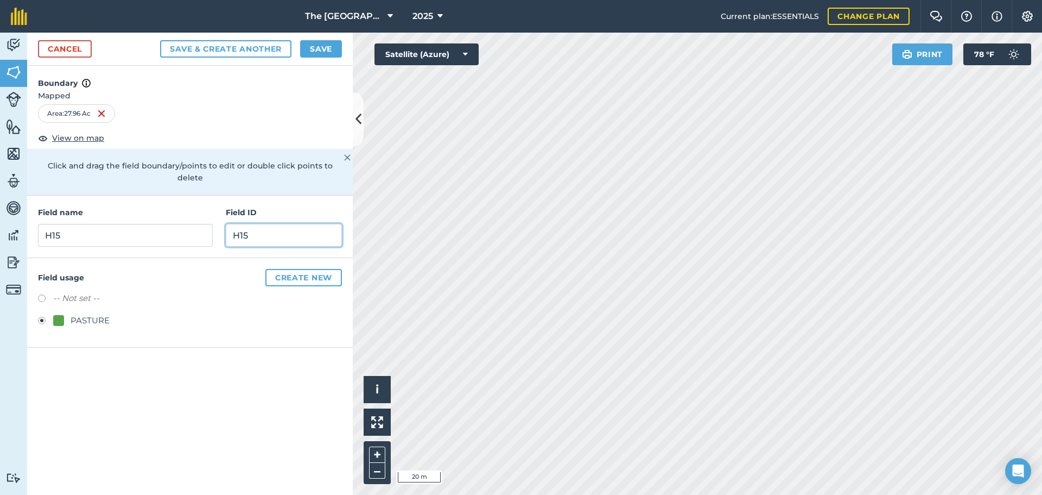
type input "H15"
click at [319, 52] on button "Save" at bounding box center [321, 48] width 42 height 17
